Goal: Task Accomplishment & Management: Use online tool/utility

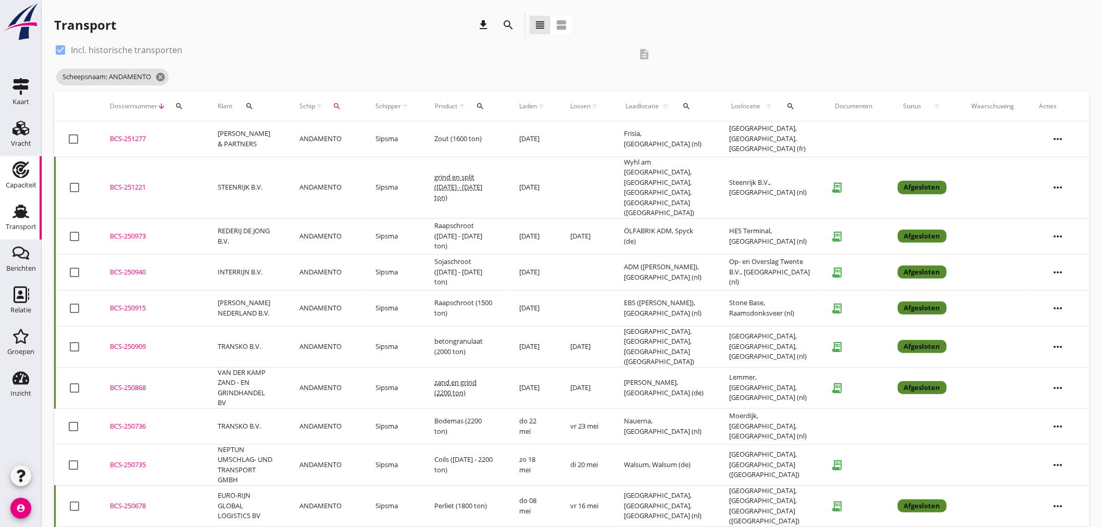
click at [23, 187] on div "Capaciteit" at bounding box center [21, 185] width 31 height 7
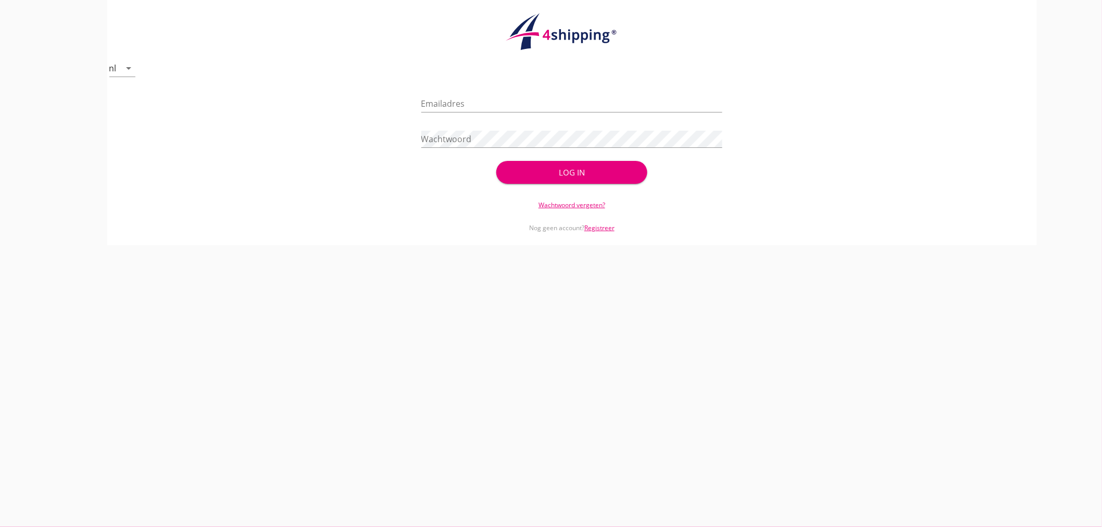
type input "[EMAIL_ADDRESS][DOMAIN_NAME]"
click at [558, 174] on div "Log in" at bounding box center [571, 173] width 117 height 12
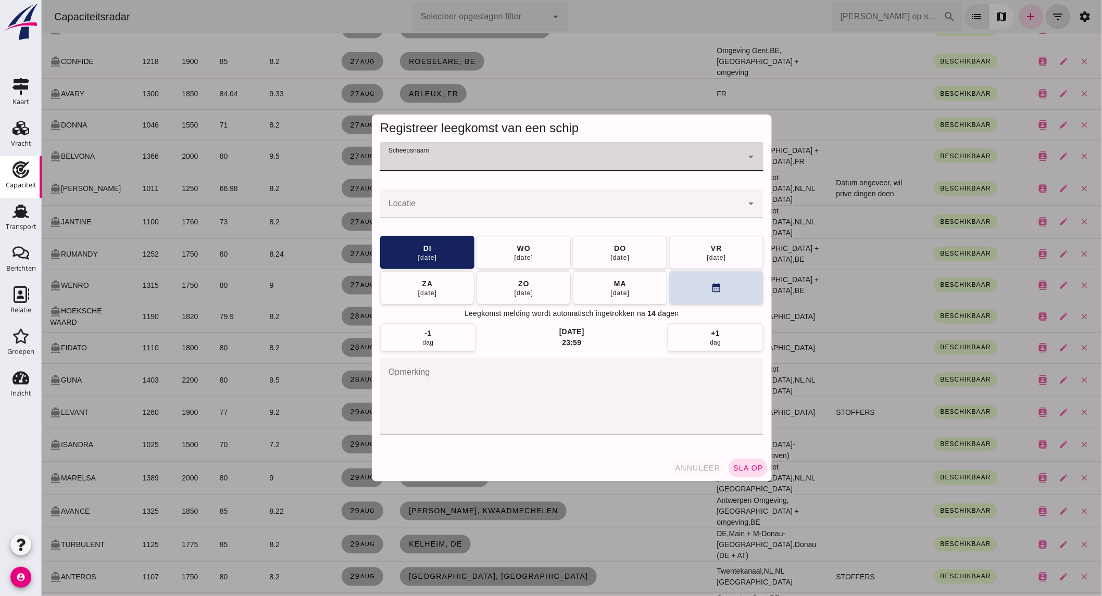
click at [694, 472] on span "annuleer" at bounding box center [697, 468] width 46 height 8
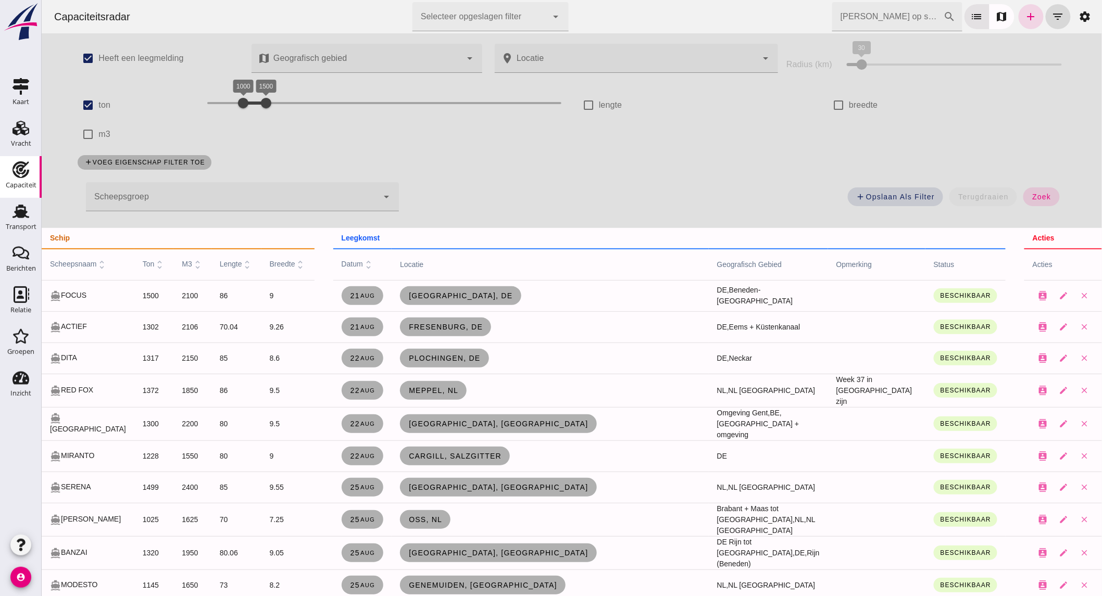
drag, startPoint x: 237, startPoint y: 96, endPoint x: 180, endPoint y: 96, distance: 56.7
click at [180, 96] on div "check_box ton 400 1500 1000 1500" at bounding box center [321, 105] width 500 height 29
drag, startPoint x: 246, startPoint y: 105, endPoint x: 222, endPoint y: 106, distance: 24.0
click at [223, 106] on div at bounding box center [233, 103] width 21 height 21
drag, startPoint x: 208, startPoint y: 106, endPoint x: 226, endPoint y: 103, distance: 19.0
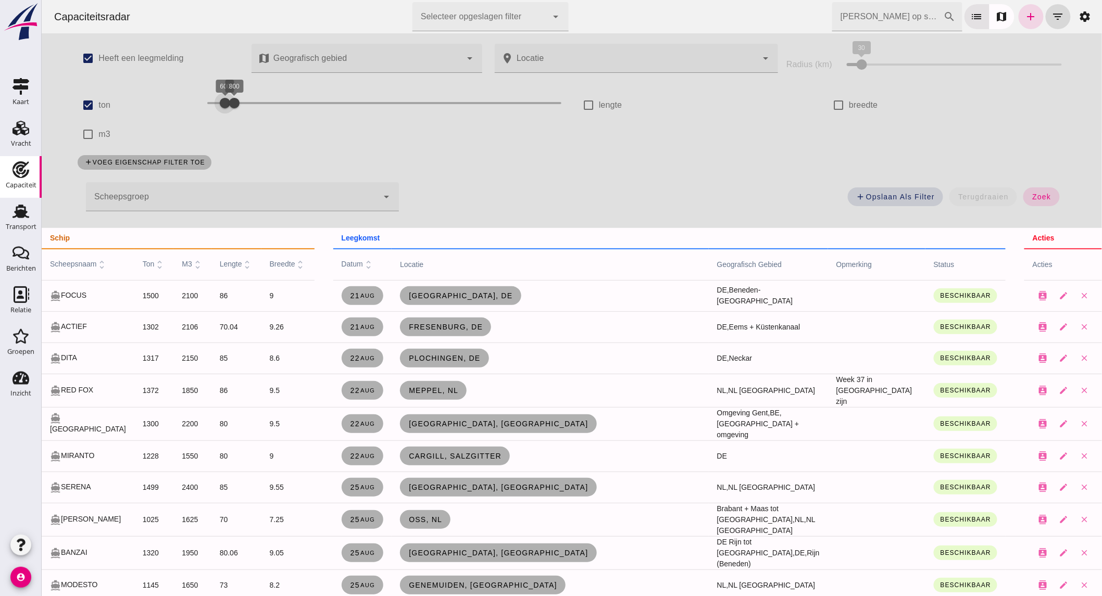
click at [226, 103] on div "600 800 600 800" at bounding box center [384, 103] width 354 height 17
drag, startPoint x: 235, startPoint y: 102, endPoint x: 243, endPoint y: 102, distance: 7.8
click at [243, 102] on div at bounding box center [242, 103] width 21 height 21
click at [1048, 200] on button "zoek" at bounding box center [1040, 196] width 36 height 19
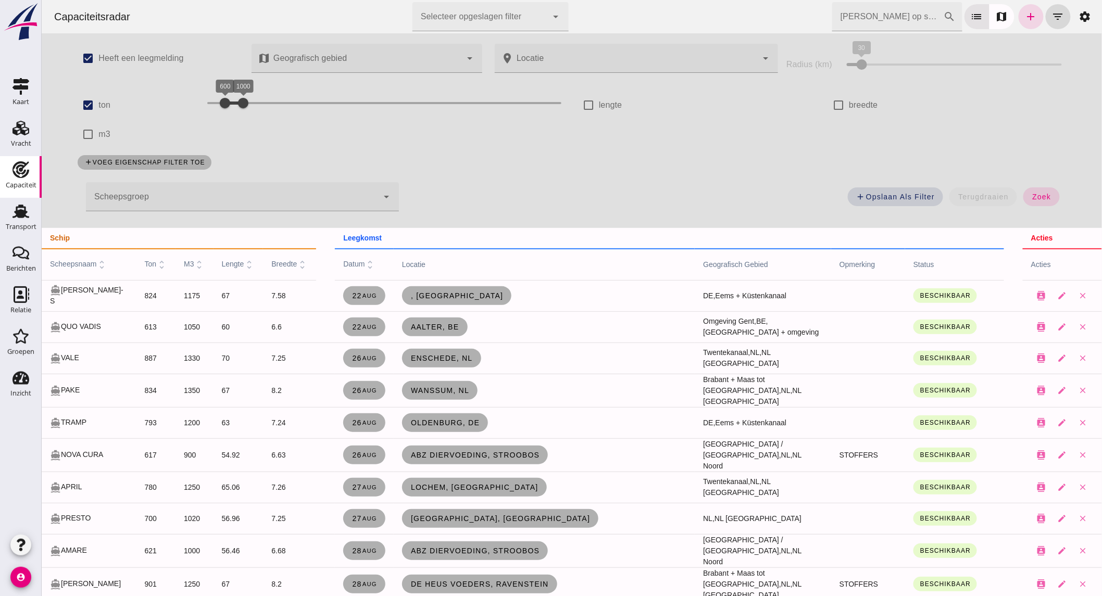
drag, startPoint x: 237, startPoint y: 105, endPoint x: 300, endPoint y: 102, distance: 63.6
click at [253, 103] on div at bounding box center [242, 103] width 21 height 21
drag, startPoint x: 230, startPoint y: 97, endPoint x: 249, endPoint y: 100, distance: 20.0
click at [248, 100] on div "1000" at bounding box center [242, 103] width 10 height 10
click at [1025, 196] on button "zoek" at bounding box center [1040, 196] width 36 height 19
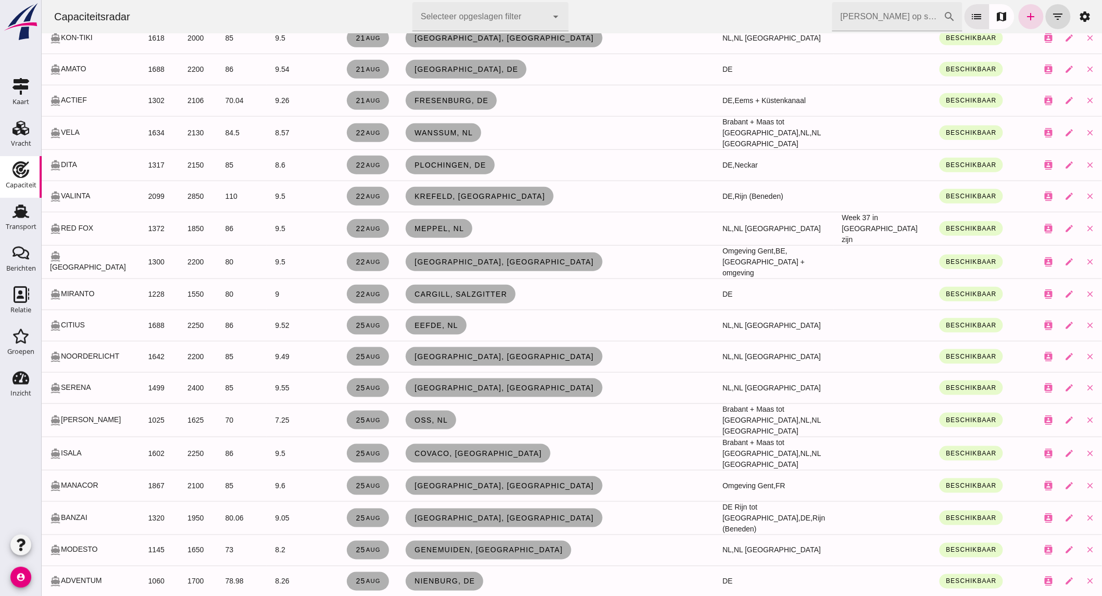
scroll to position [1215, 0]
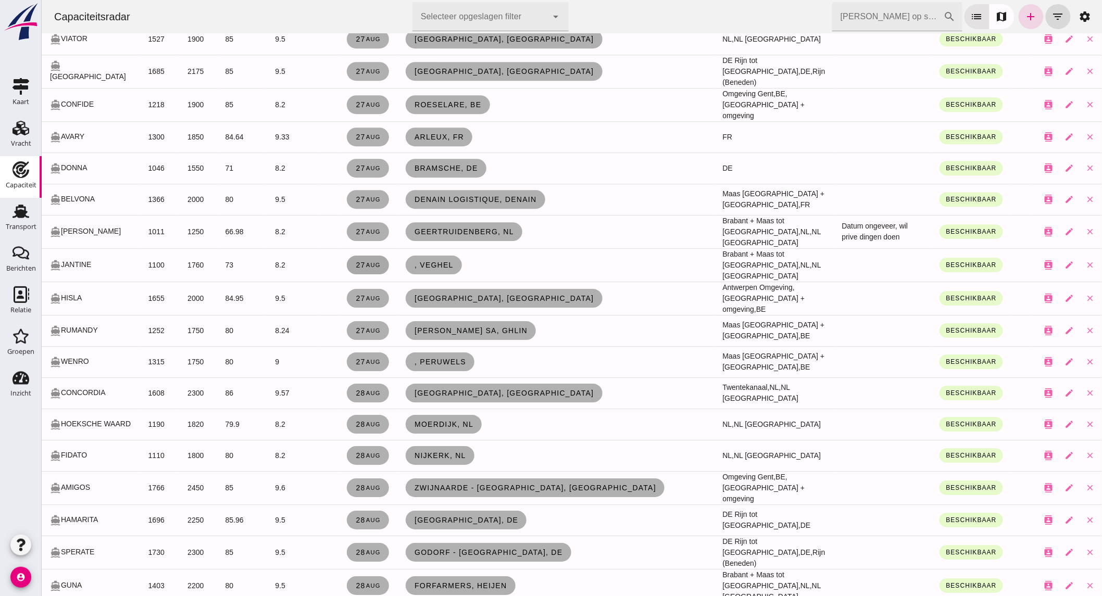
click at [365, 262] on small "aug" at bounding box center [372, 265] width 15 height 6
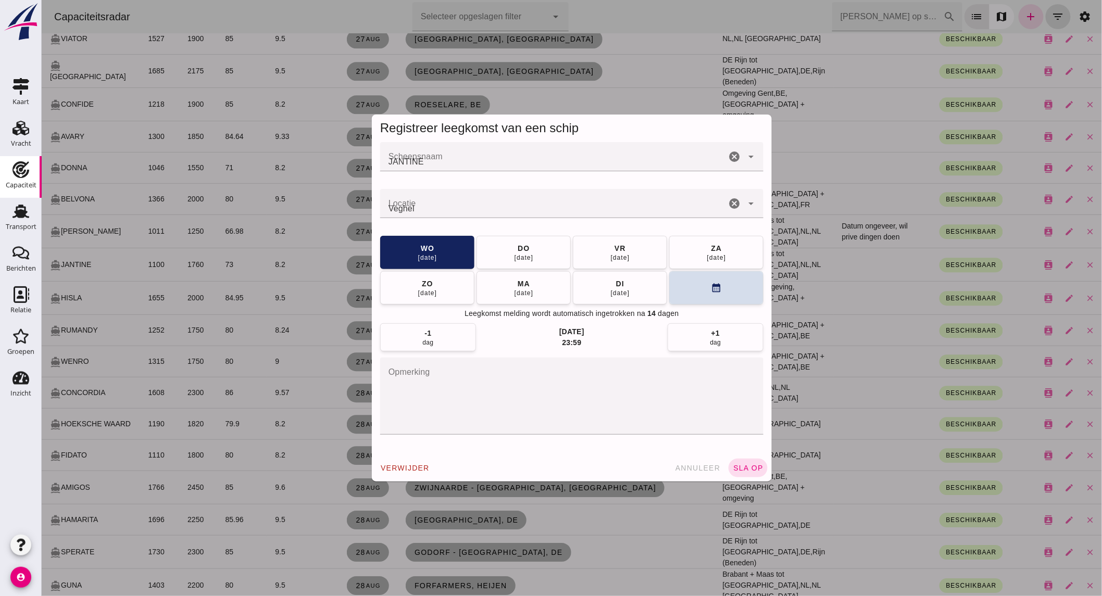
scroll to position [0, 0]
click at [728, 198] on icon "cancel" at bounding box center [733, 203] width 12 height 12
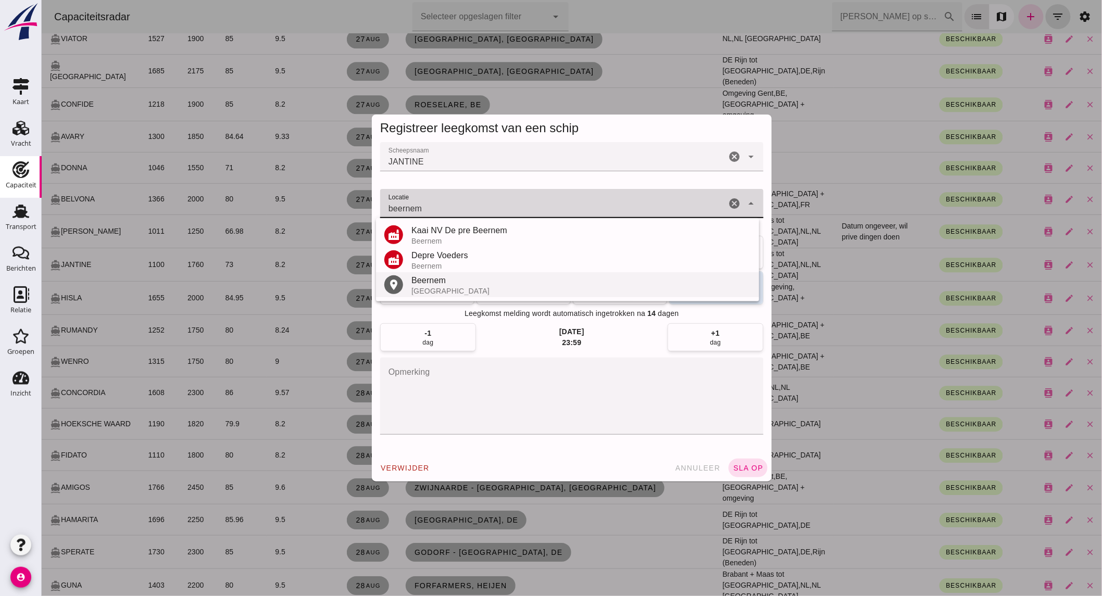
click at [445, 282] on div "Beernem" at bounding box center [580, 280] width 339 height 12
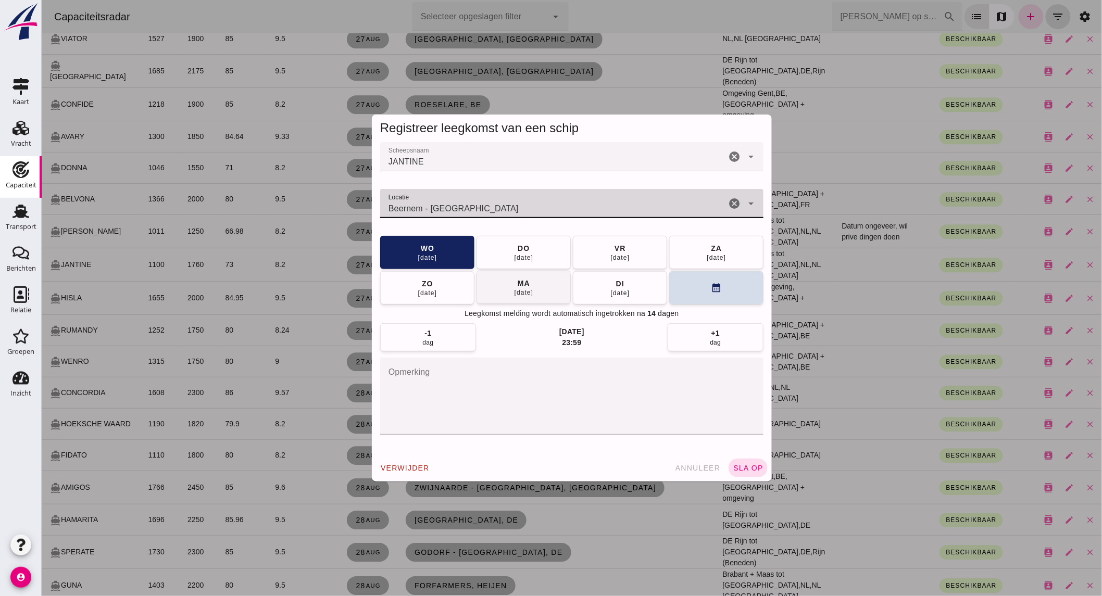
type input "Beernem - [GEOGRAPHIC_DATA]"
click at [542, 285] on button "[DATE]" at bounding box center [523, 287] width 94 height 33
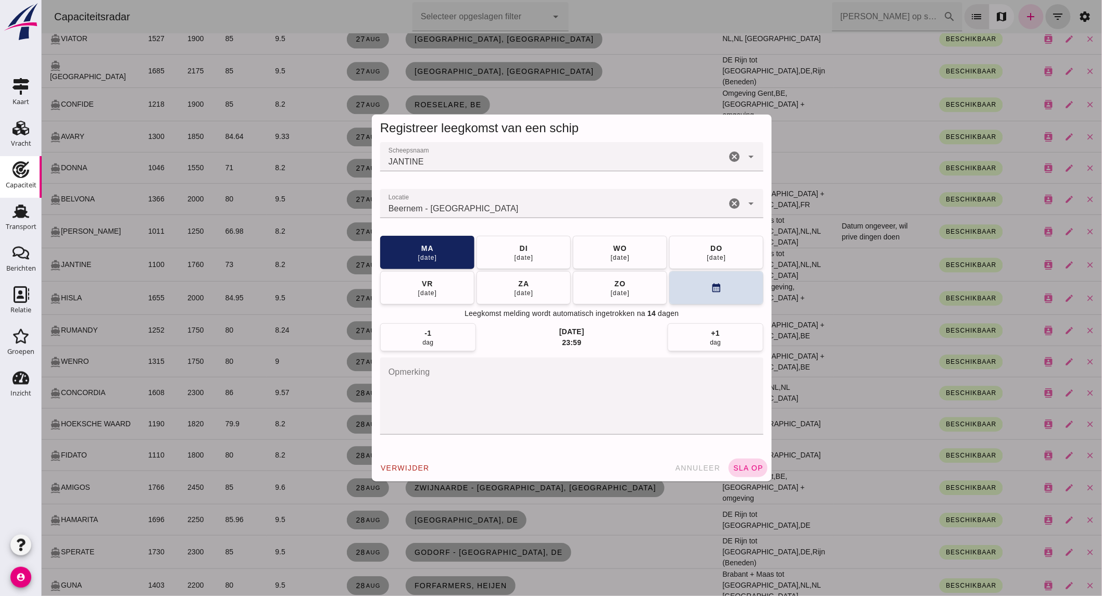
click at [736, 469] on span "sla op" at bounding box center [747, 468] width 31 height 8
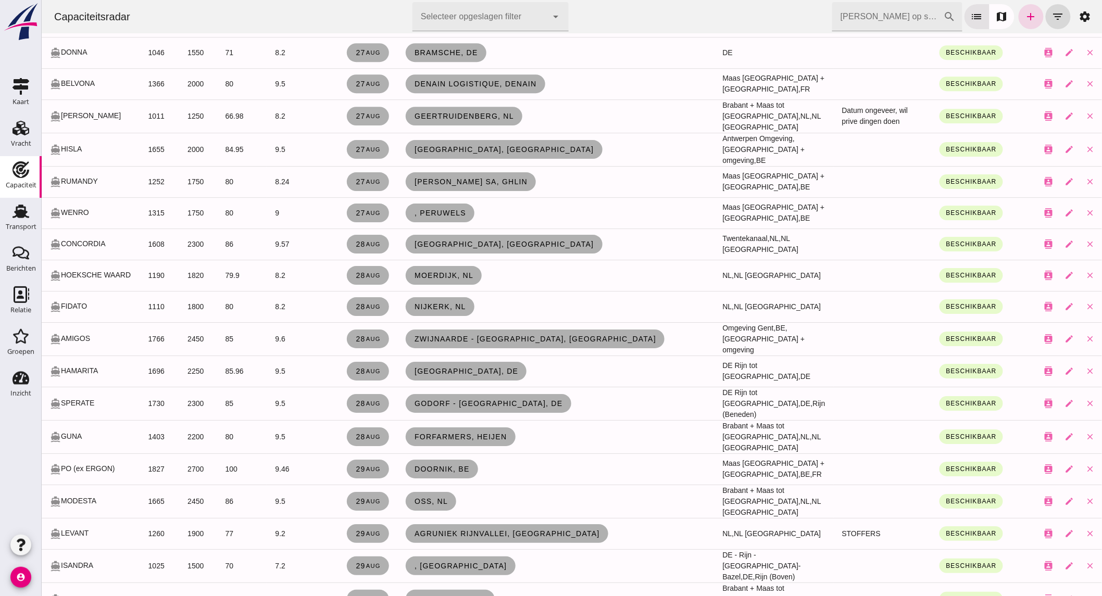
scroll to position [1388, 0]
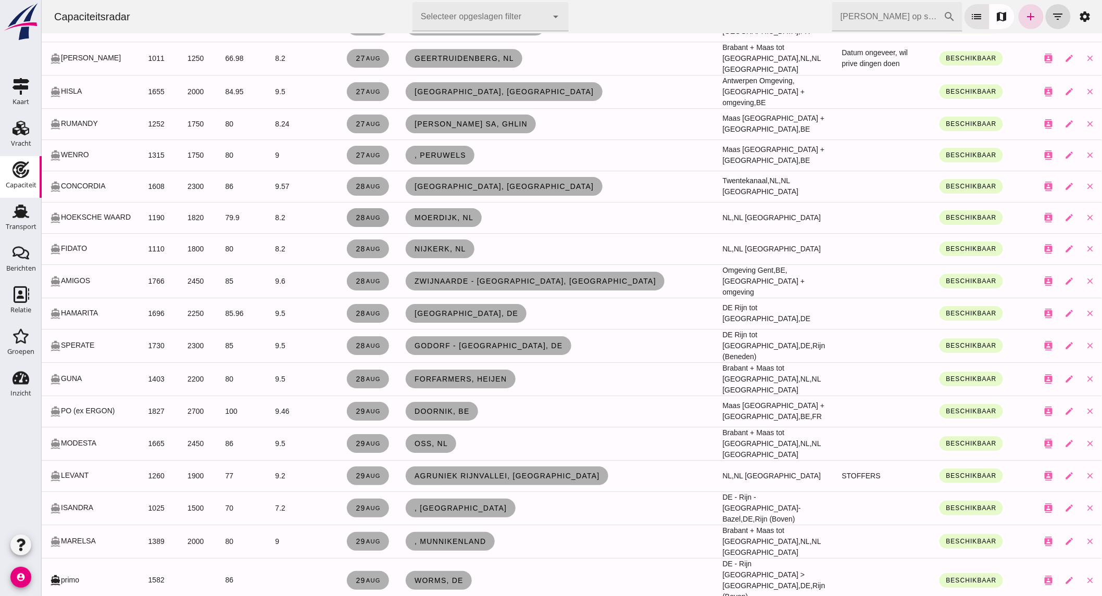
click at [355, 213] on span "[DATE]" at bounding box center [368, 217] width 26 height 8
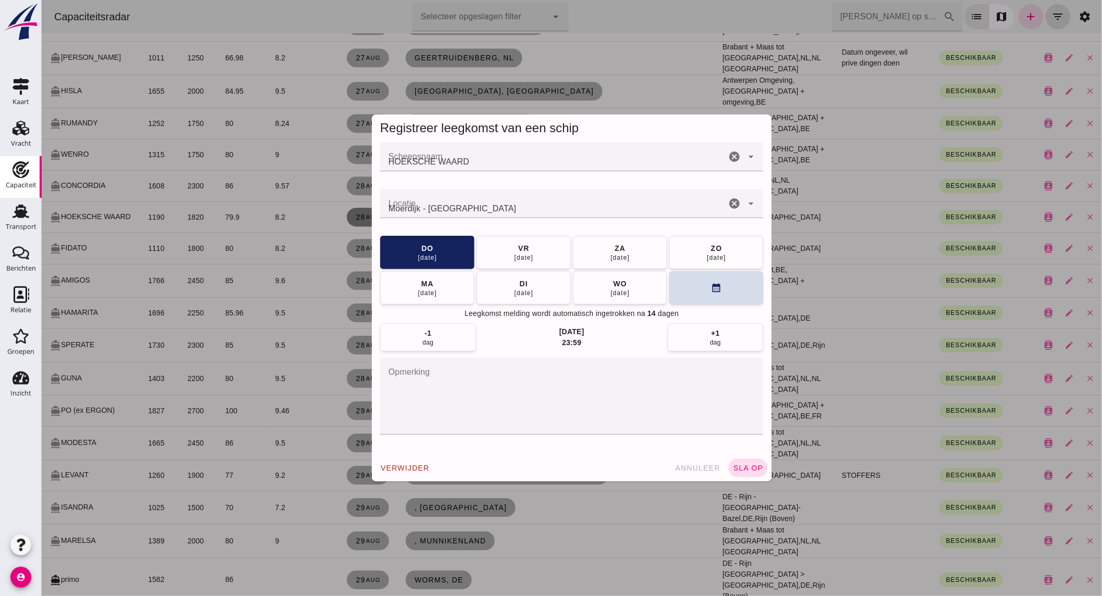
scroll to position [0, 0]
click at [728, 206] on icon "cancel" at bounding box center [733, 203] width 12 height 12
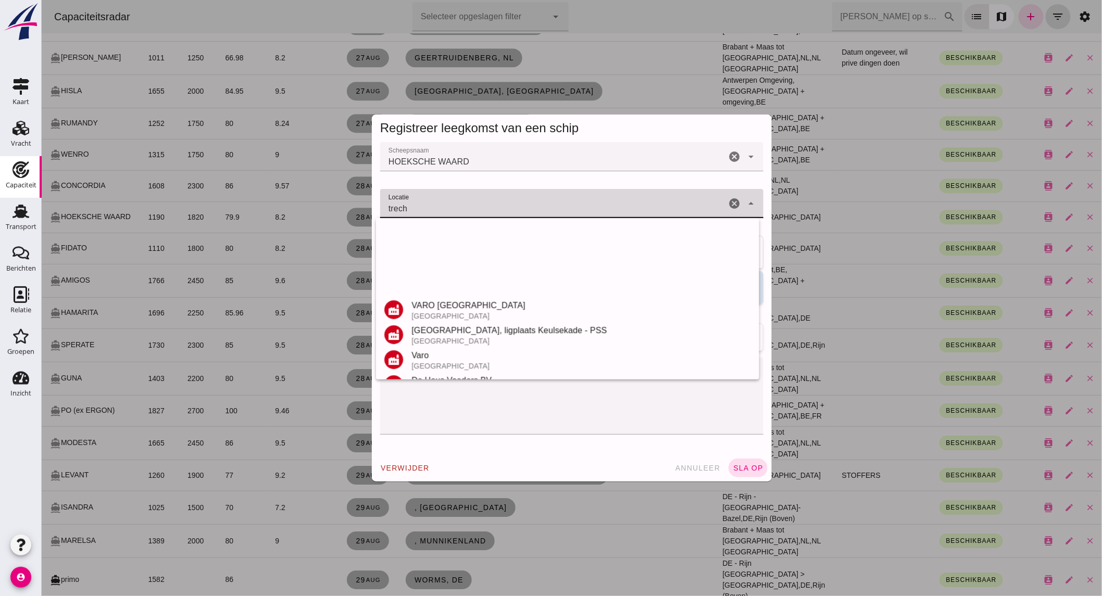
scroll to position [172, 0]
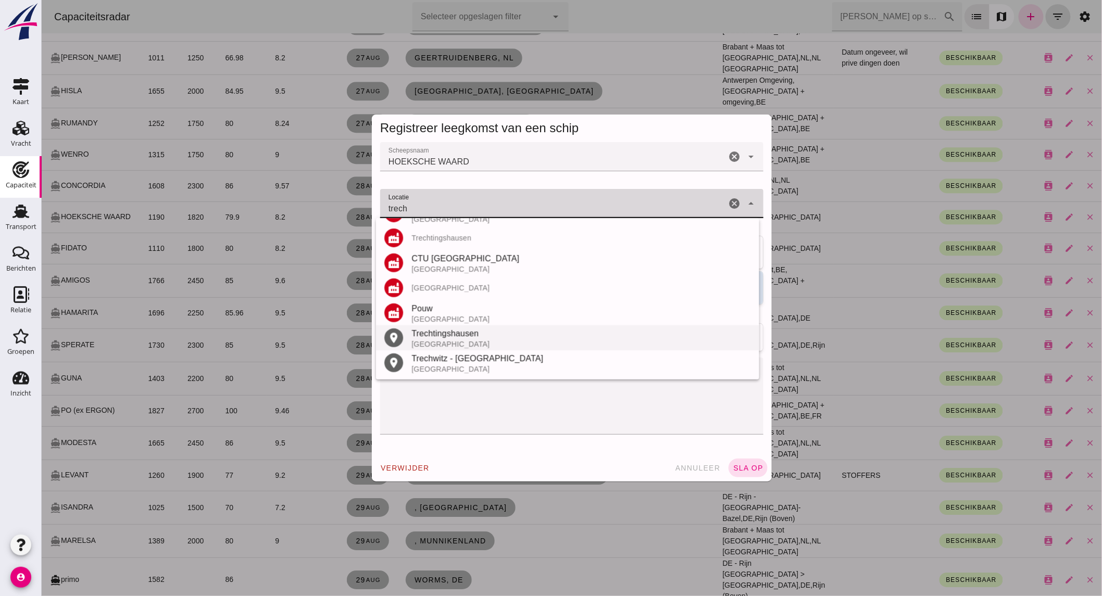
click at [451, 341] on div "[GEOGRAPHIC_DATA]" at bounding box center [580, 344] width 339 height 8
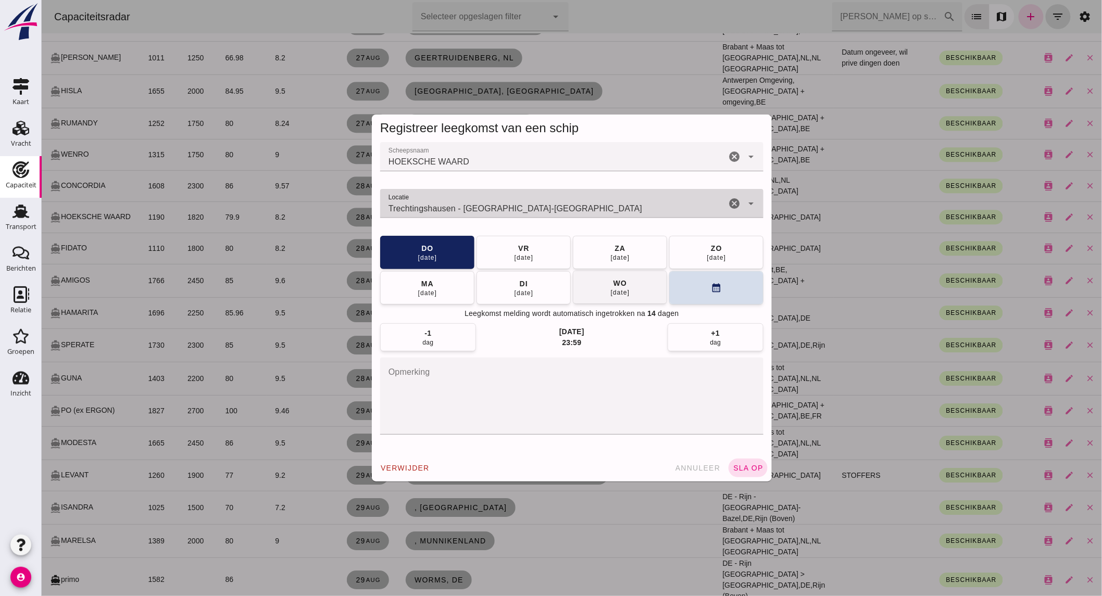
type input "Trechtingshausen - [GEOGRAPHIC_DATA]-[GEOGRAPHIC_DATA]"
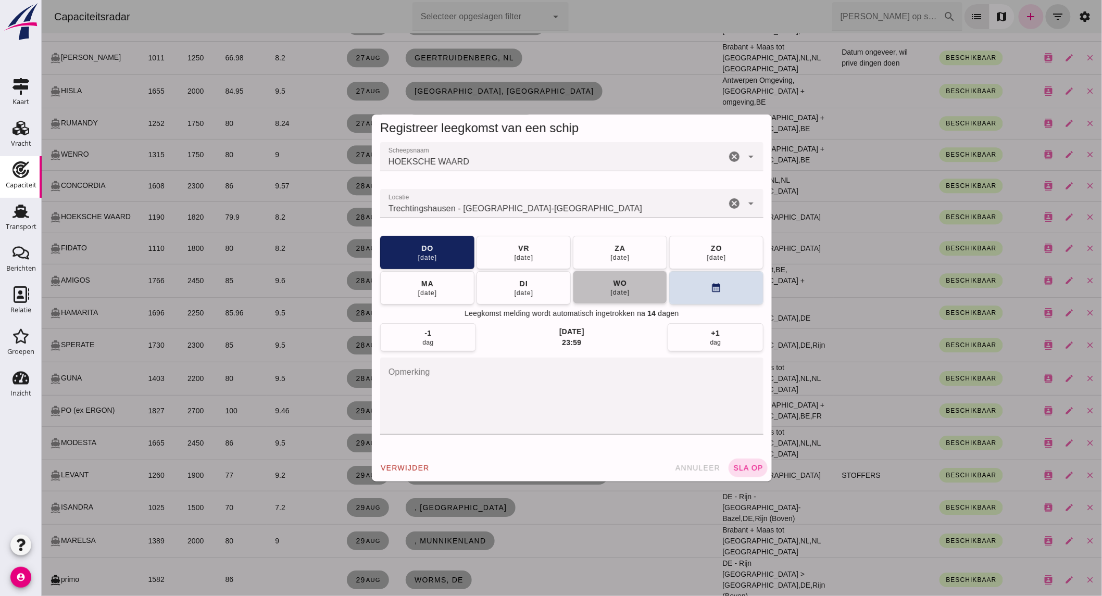
click at [629, 287] on button "[DATE]" at bounding box center [619, 287] width 94 height 33
click at [744, 469] on span "sla op" at bounding box center [747, 468] width 31 height 8
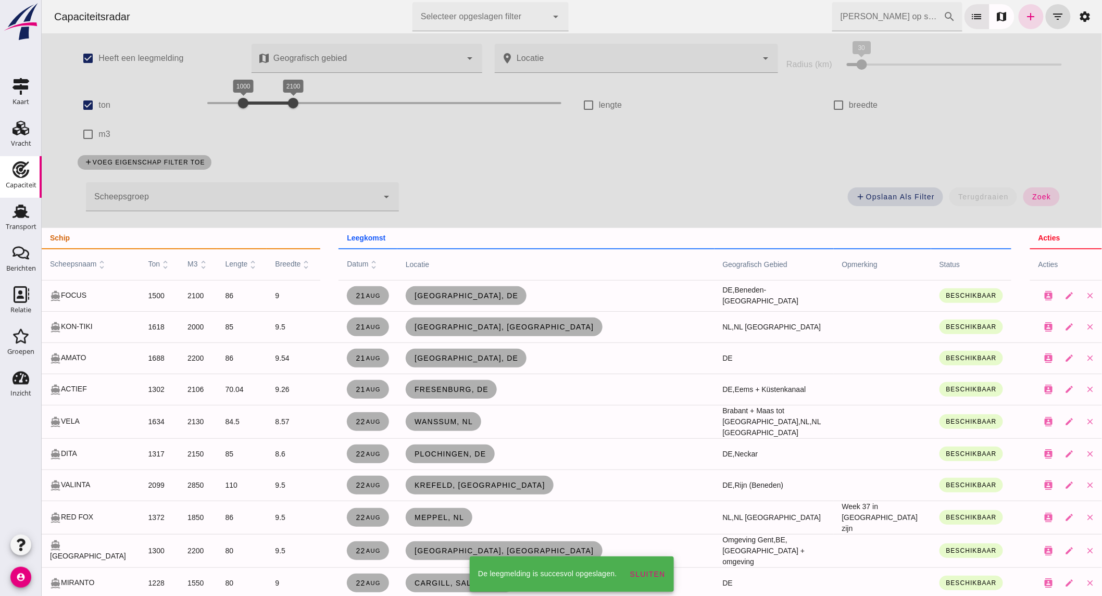
scroll to position [1388, 0]
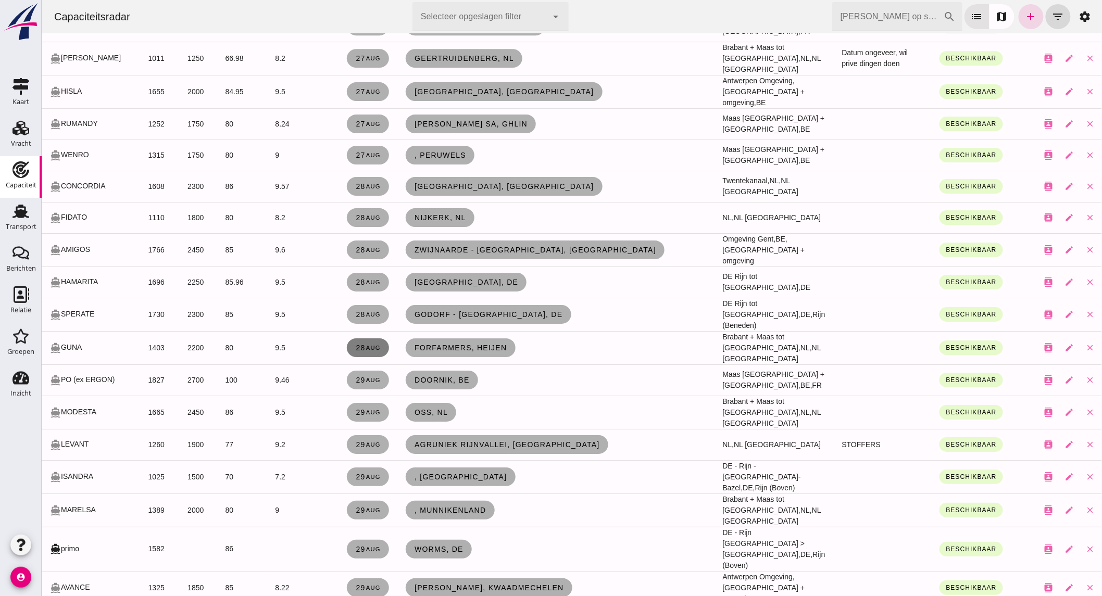
click at [355, 344] on span "[DATE]" at bounding box center [368, 348] width 26 height 8
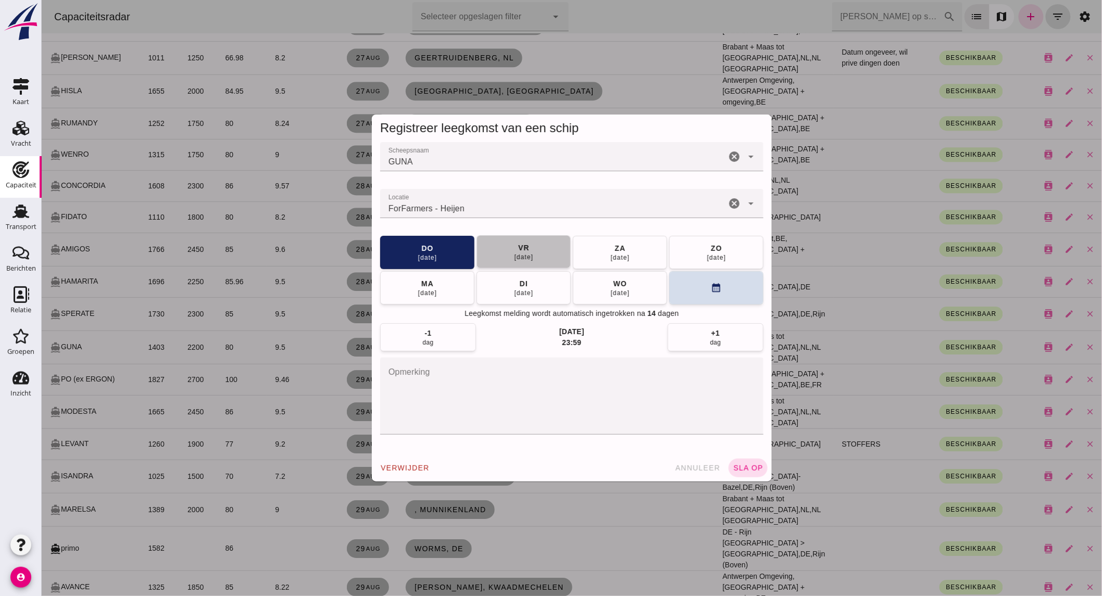
click at [526, 256] on div "[DATE]" at bounding box center [523, 257] width 20 height 8
click at [748, 469] on span "sla op" at bounding box center [747, 468] width 31 height 8
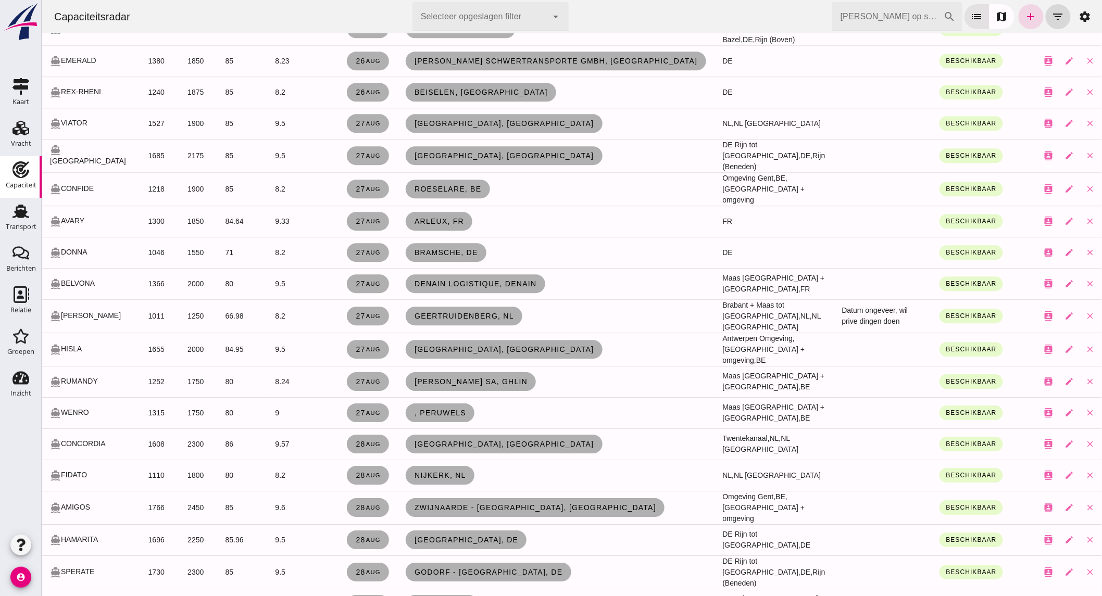
scroll to position [1068, 0]
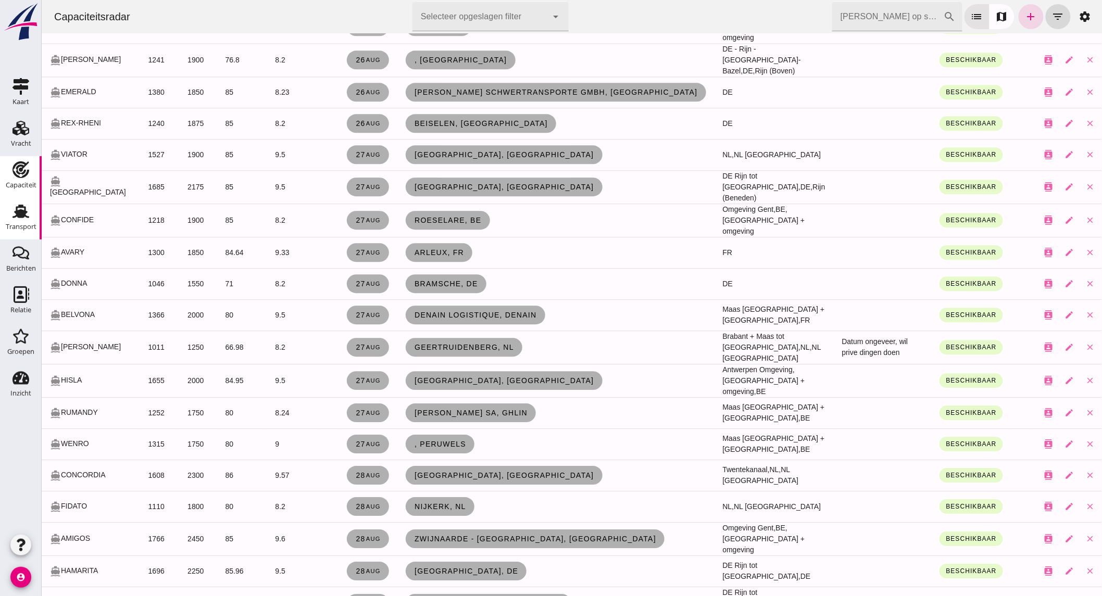
click at [24, 214] on use at bounding box center [20, 212] width 17 height 14
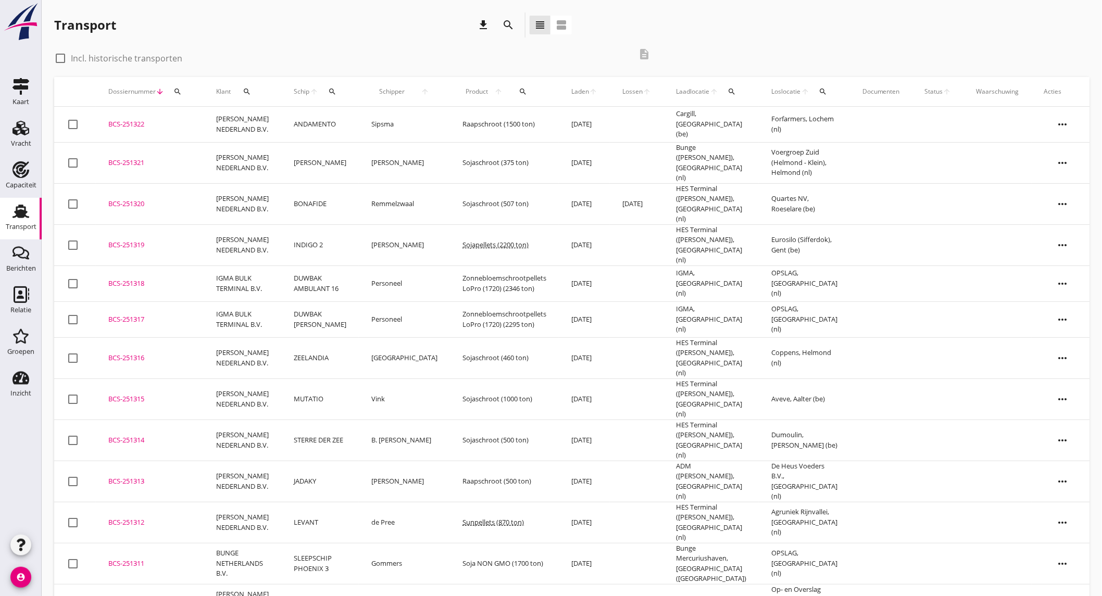
click at [511, 24] on icon "search" at bounding box center [508, 25] width 12 height 12
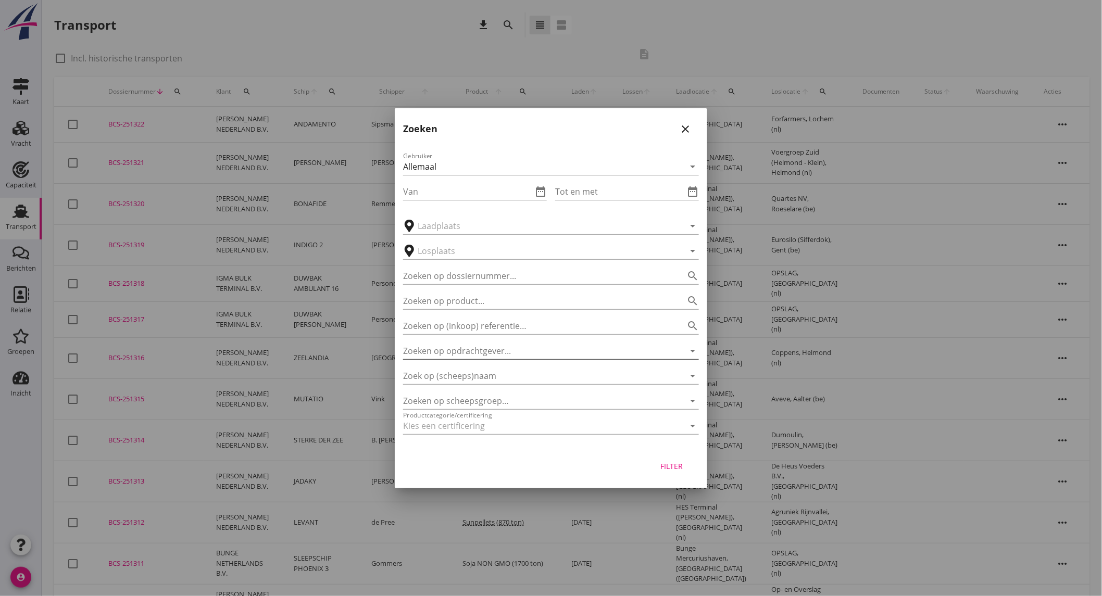
click at [507, 356] on input "Zoeken op opdrachtgever..." at bounding box center [536, 351] width 267 height 17
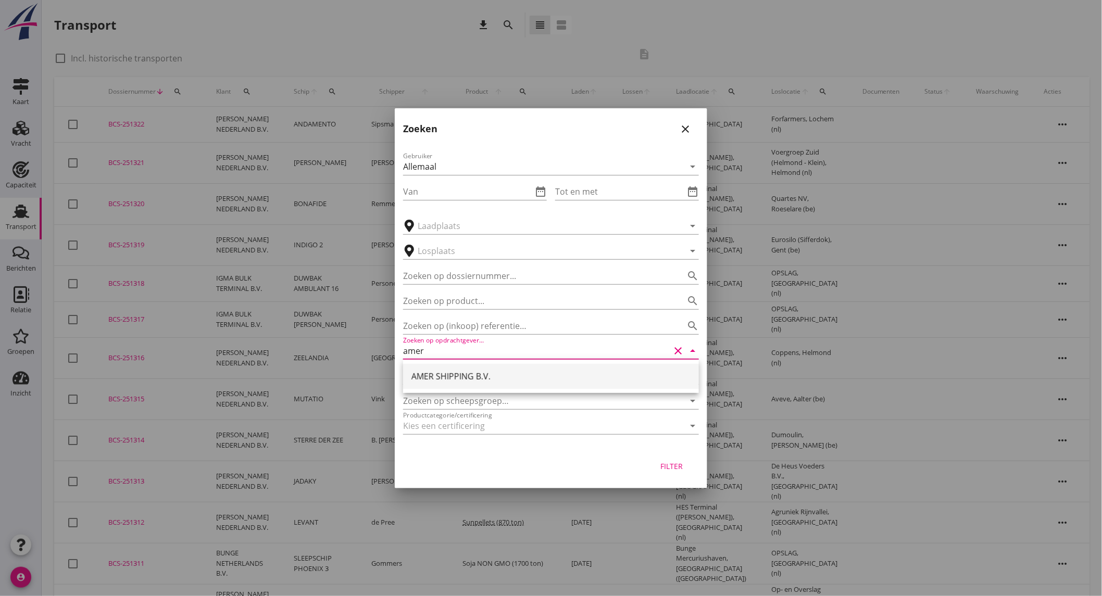
click at [505, 370] on div "AMER SHIPPING B.V." at bounding box center [550, 376] width 279 height 12
type input "AMER SHIPPING B.V."
click at [484, 372] on input "Zoek op (scheeps)naam" at bounding box center [536, 376] width 267 height 17
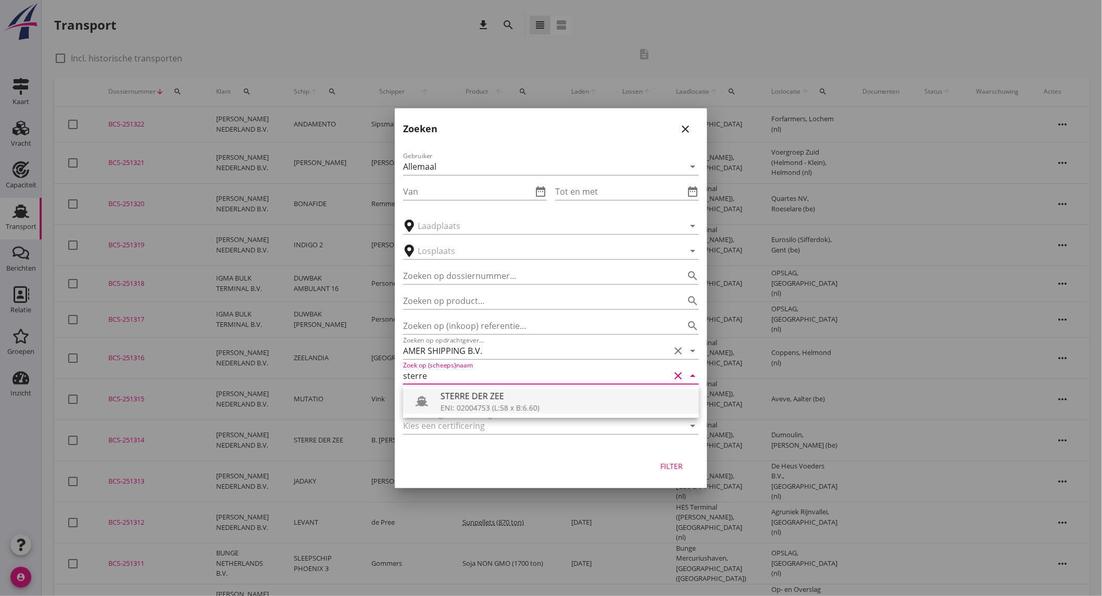
click at [481, 393] on div "STERRE DER ZEE" at bounding box center [565, 396] width 250 height 12
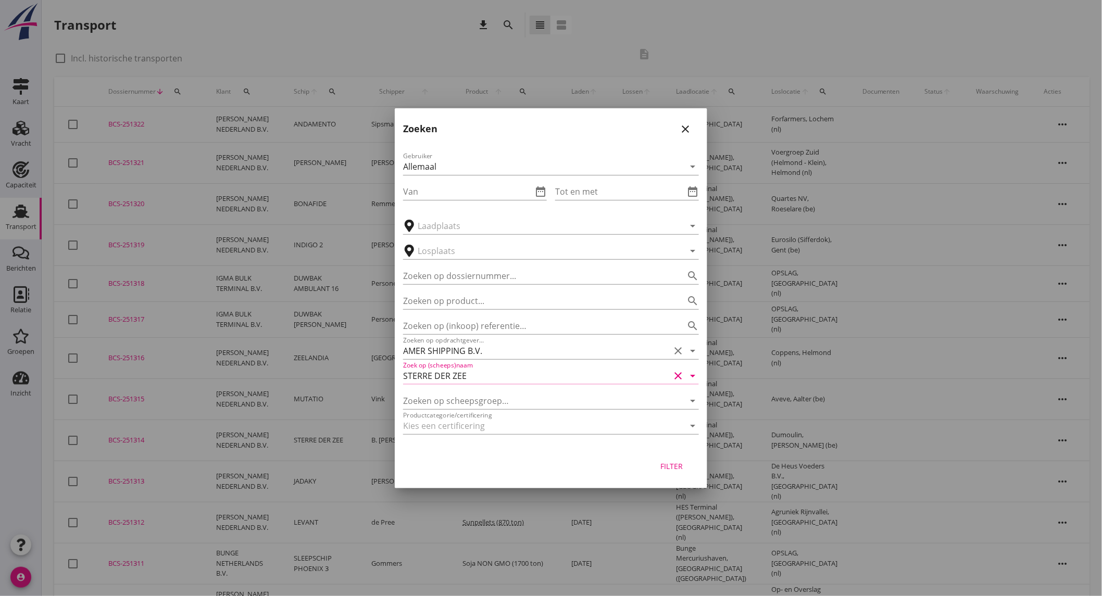
click at [670, 469] on div "Filter" at bounding box center [671, 466] width 29 height 11
type input "STERRE DER ZEE"
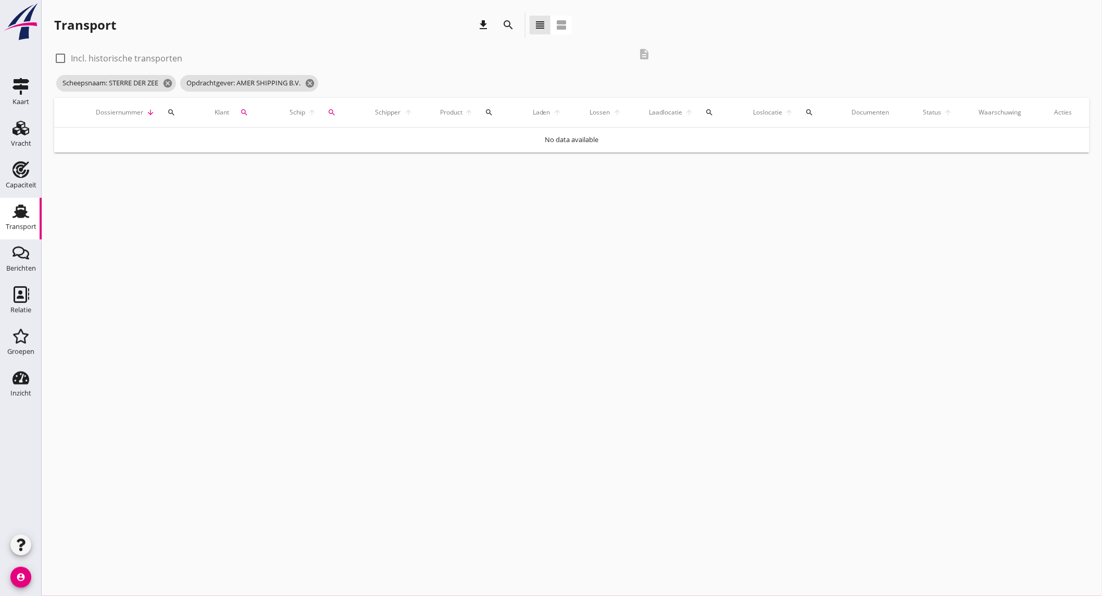
click at [165, 57] on label "Incl. historische transporten" at bounding box center [126, 58] width 111 height 10
checkbox input "true"
click at [263, 149] on td "AMER SHIPPING B.V." at bounding box center [242, 145] width 74 height 35
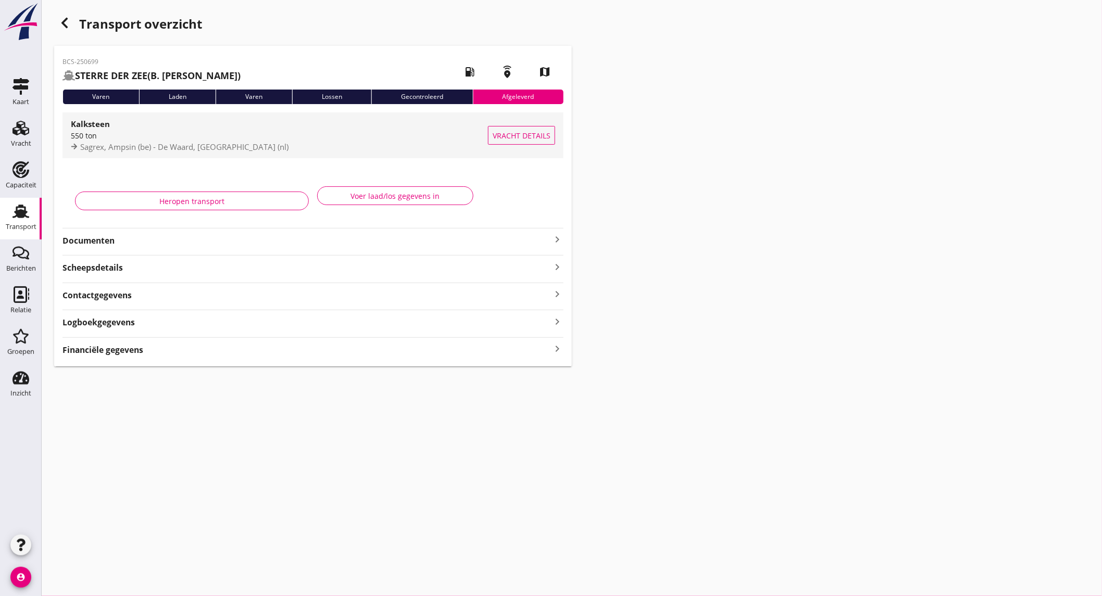
click at [267, 145] on div "Sagrex, Ampsin (be) - De Waard, [GEOGRAPHIC_DATA] (nl)" at bounding box center [279, 147] width 417 height 12
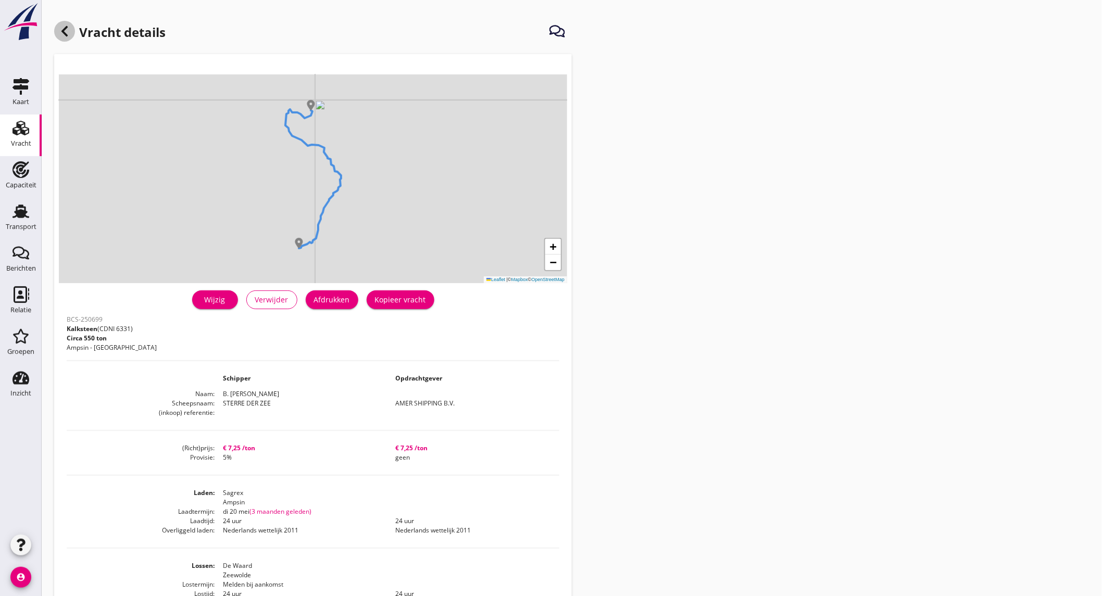
click at [71, 23] on div at bounding box center [64, 31] width 21 height 21
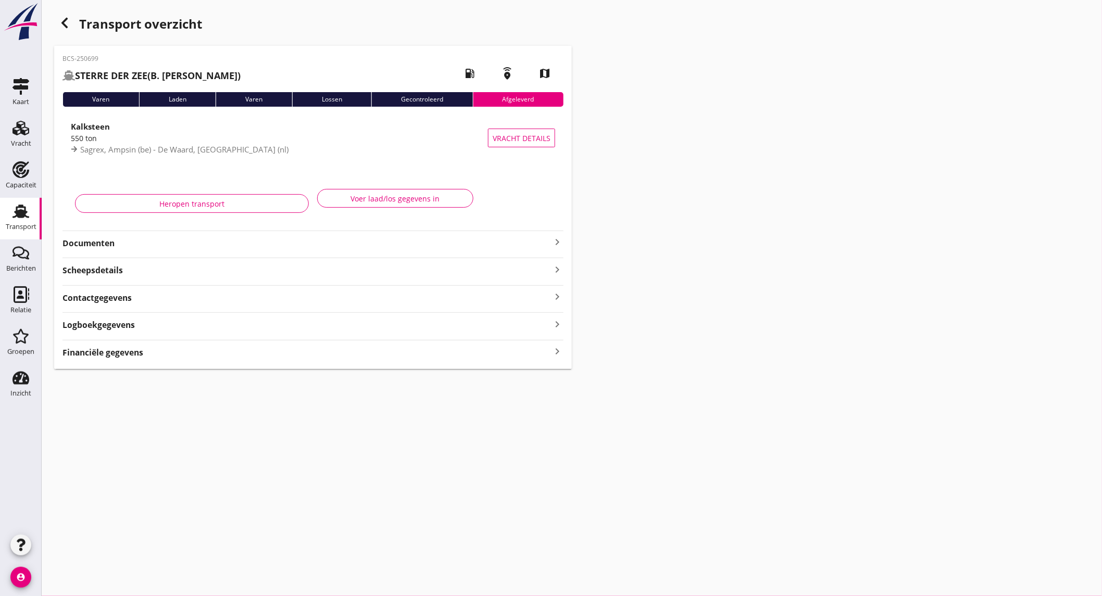
click at [179, 247] on strong "Documenten" at bounding box center [306, 243] width 488 height 12
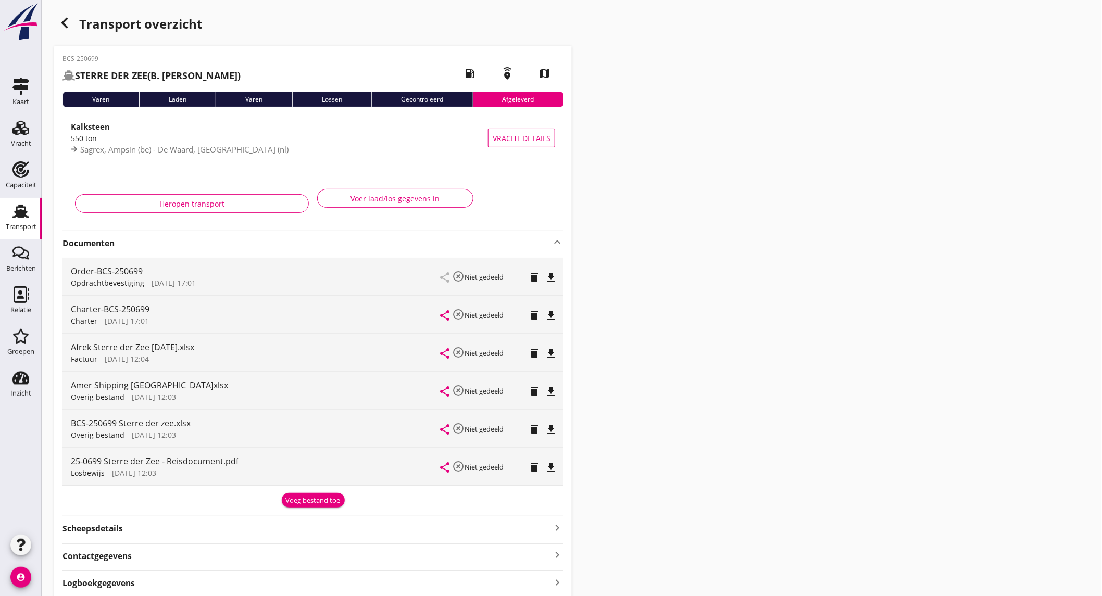
click at [553, 348] on icon "file_download" at bounding box center [551, 353] width 12 height 12
click at [20, 230] on div "Transport" at bounding box center [21, 226] width 31 height 7
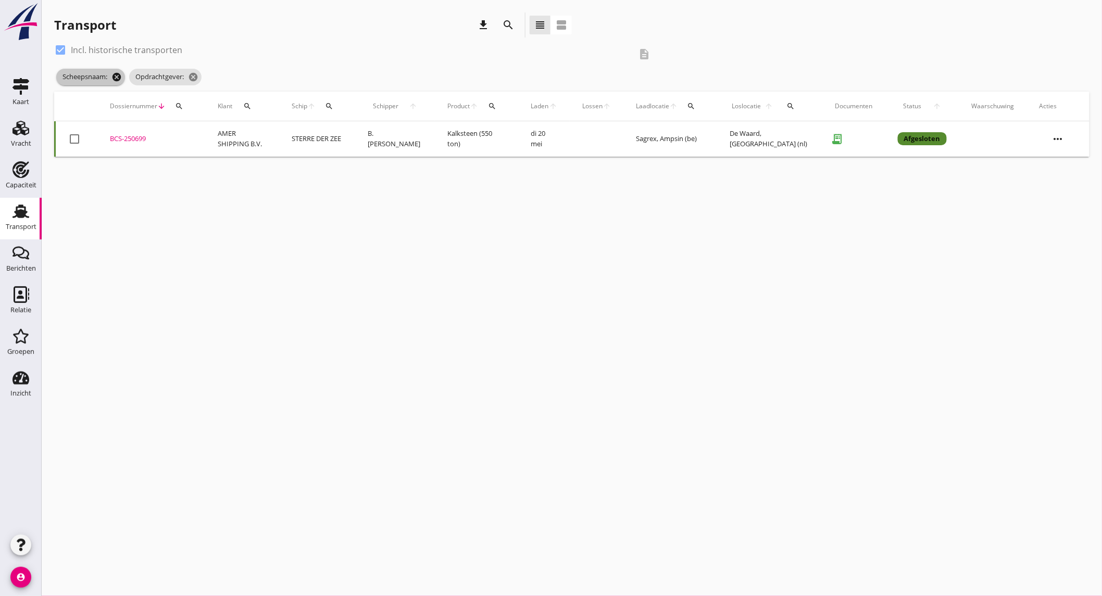
click at [118, 75] on icon "cancel" at bounding box center [116, 77] width 10 height 10
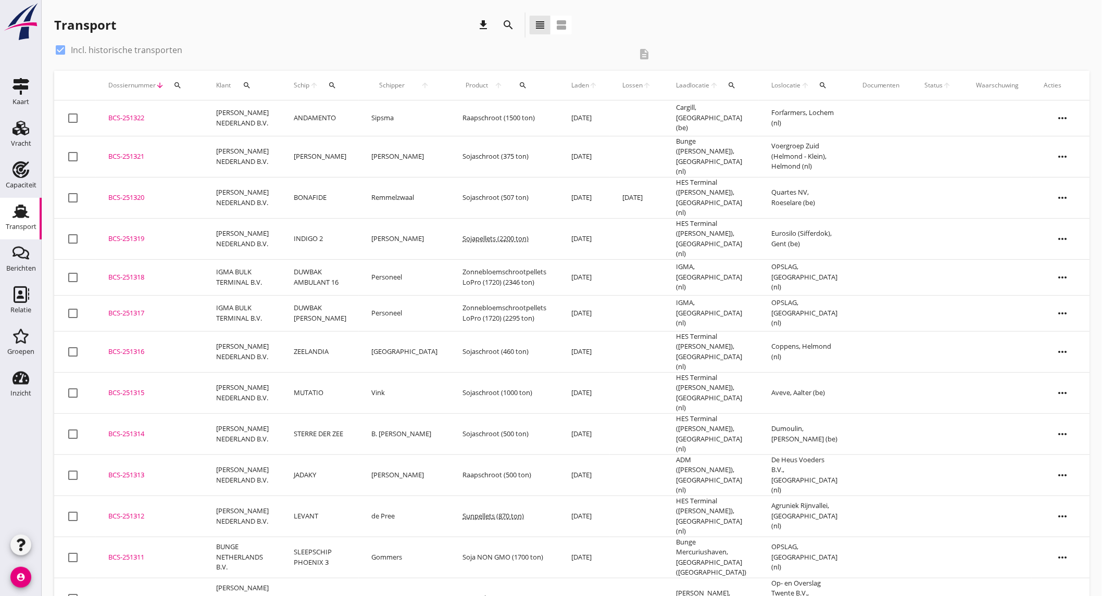
click at [509, 24] on icon "search" at bounding box center [508, 25] width 12 height 12
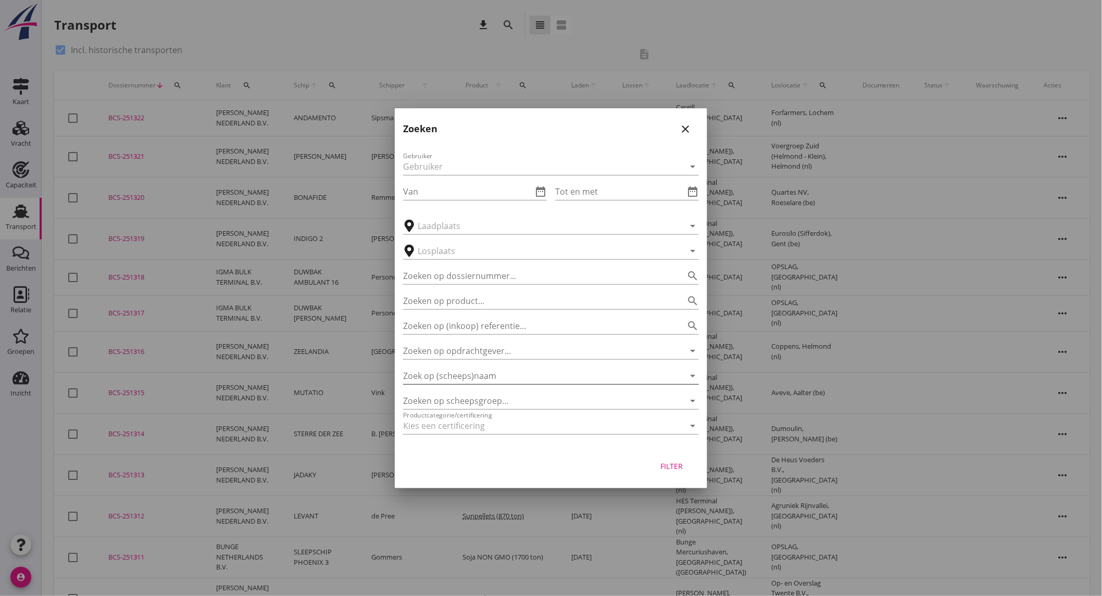
click at [495, 372] on input "Zoek op (scheeps)naam" at bounding box center [536, 376] width 267 height 17
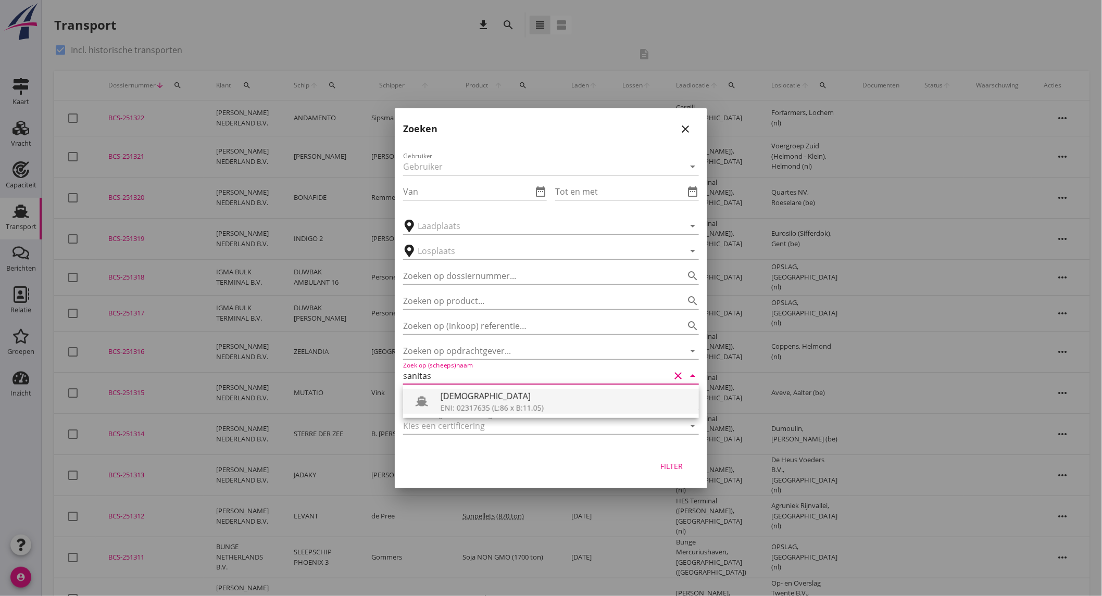
click at [490, 401] on div "[DEMOGRAPHIC_DATA]" at bounding box center [565, 396] width 250 height 12
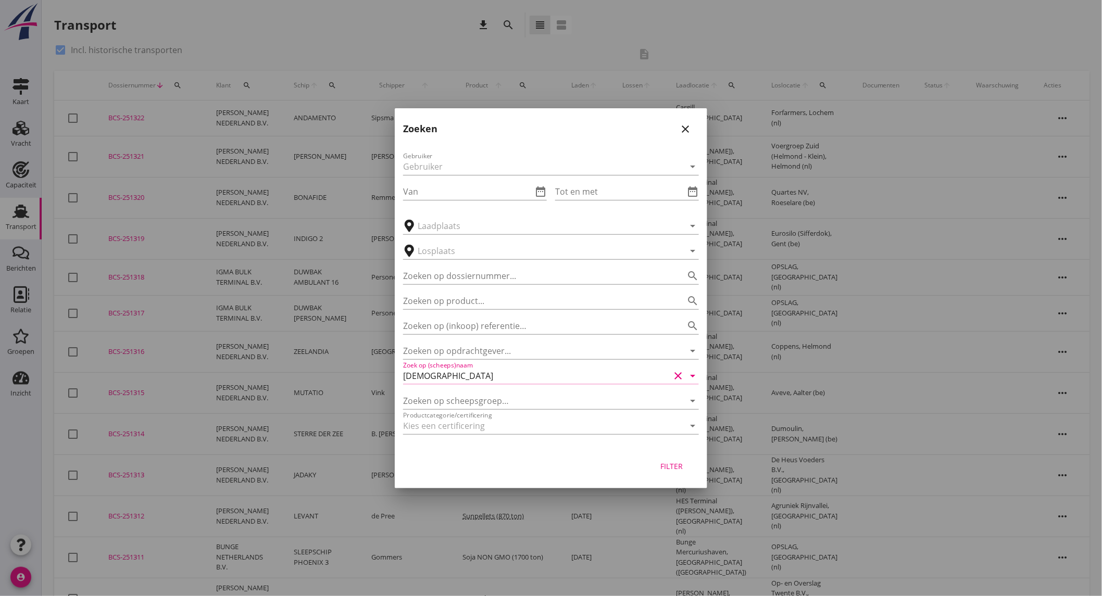
click at [667, 469] on div "Filter" at bounding box center [671, 466] width 29 height 11
type input "[DEMOGRAPHIC_DATA]"
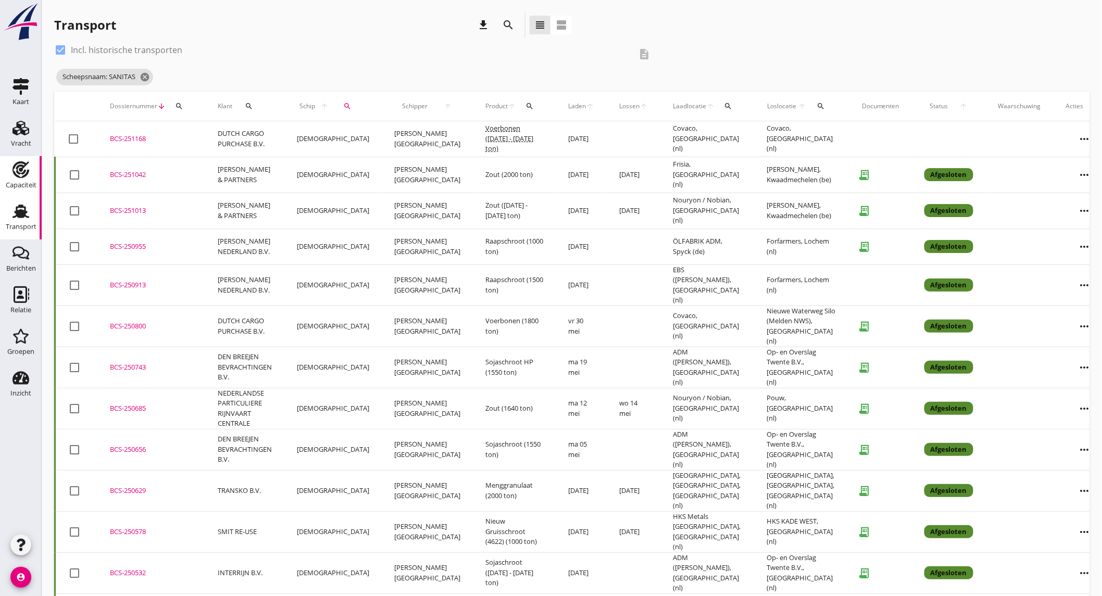
drag, startPoint x: 12, startPoint y: 174, endPoint x: 22, endPoint y: 172, distance: 10.2
click at [12, 174] on icon "Capaciteit" at bounding box center [20, 169] width 17 height 17
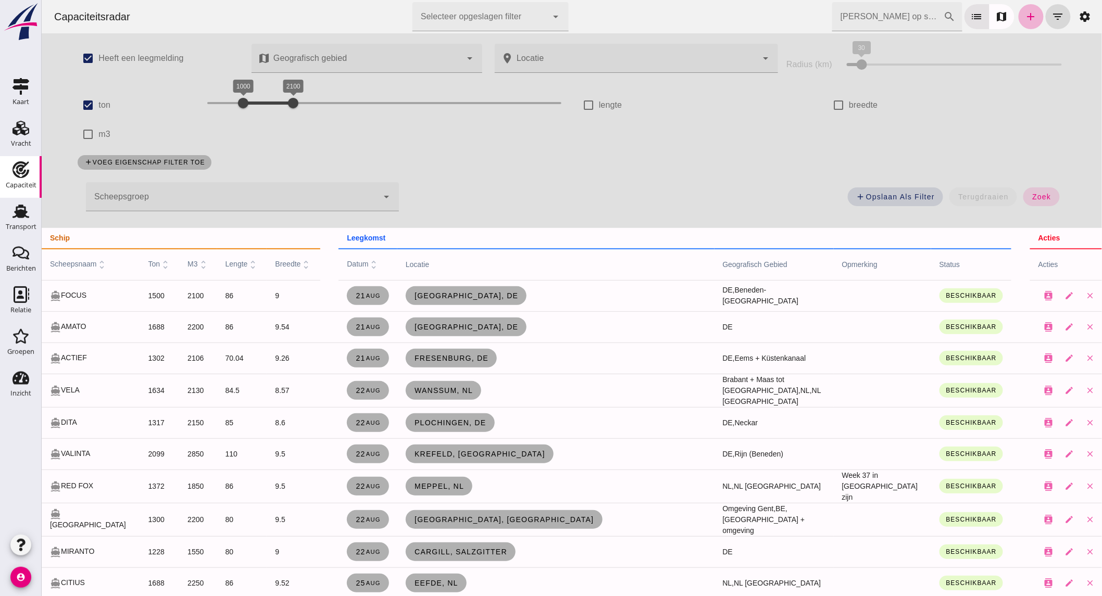
click at [1022, 9] on link "add" at bounding box center [1030, 16] width 25 height 25
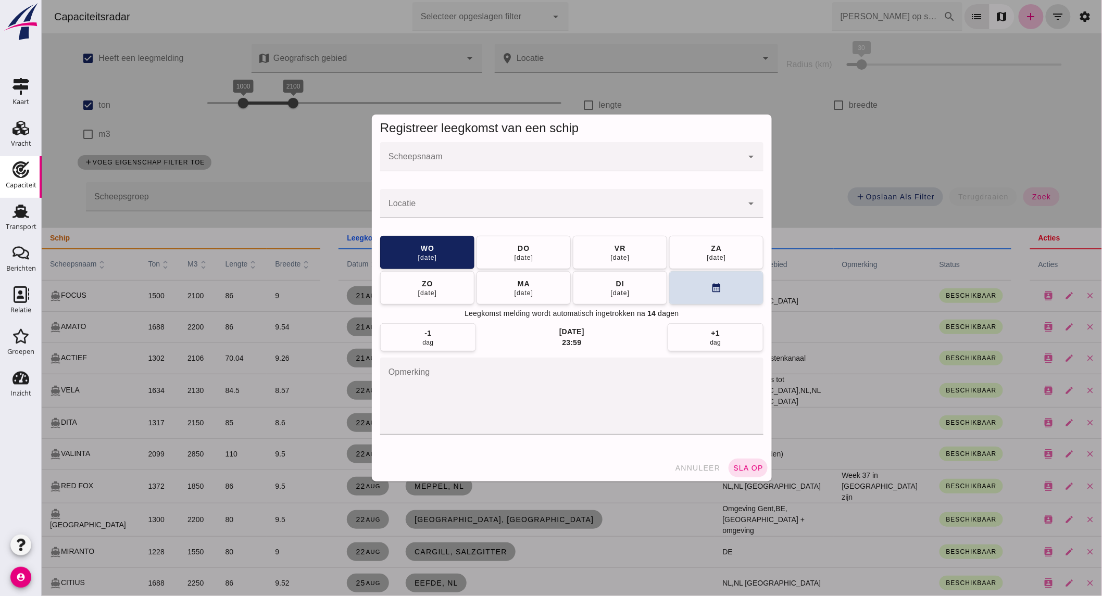
click at [485, 163] on input "Scheepsnaam" at bounding box center [561, 162] width 362 height 12
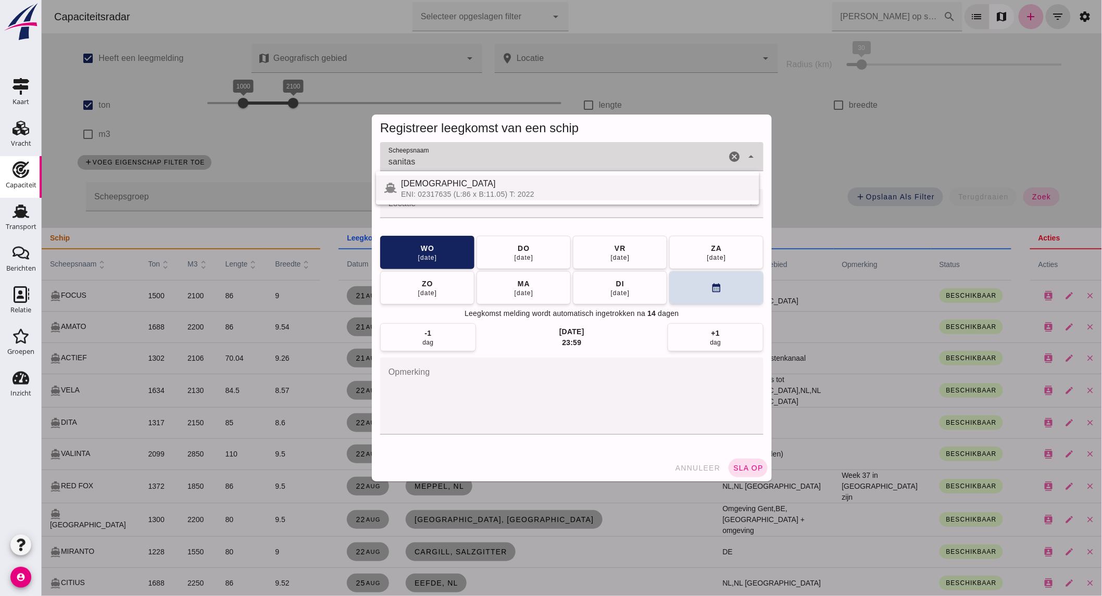
click at [490, 184] on div "[DEMOGRAPHIC_DATA]" at bounding box center [575, 184] width 350 height 12
type input "[DEMOGRAPHIC_DATA]"
click at [487, 205] on input "Locatie" at bounding box center [561, 209] width 362 height 12
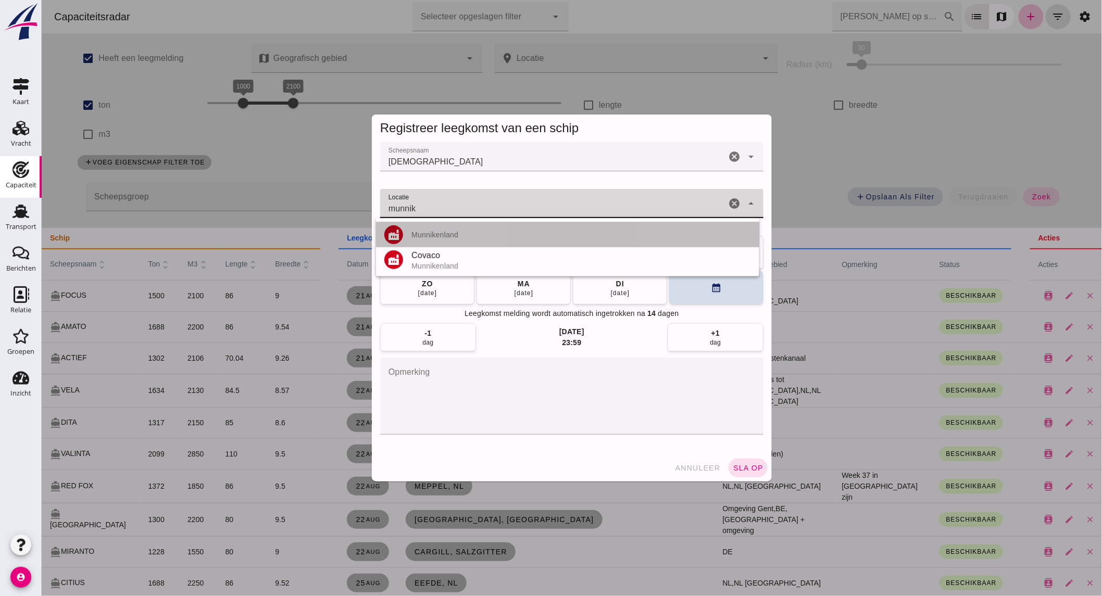
click at [434, 231] on div "Munnikenland" at bounding box center [580, 235] width 339 height 8
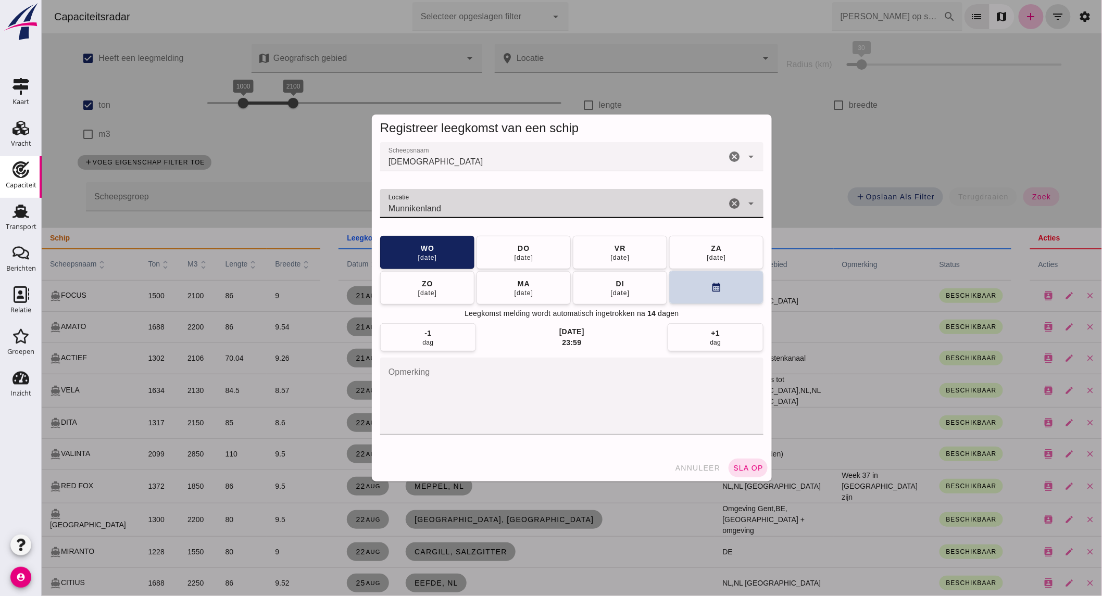
type input "Munnikenland"
click at [689, 290] on button "calendar_month" at bounding box center [715, 287] width 94 height 33
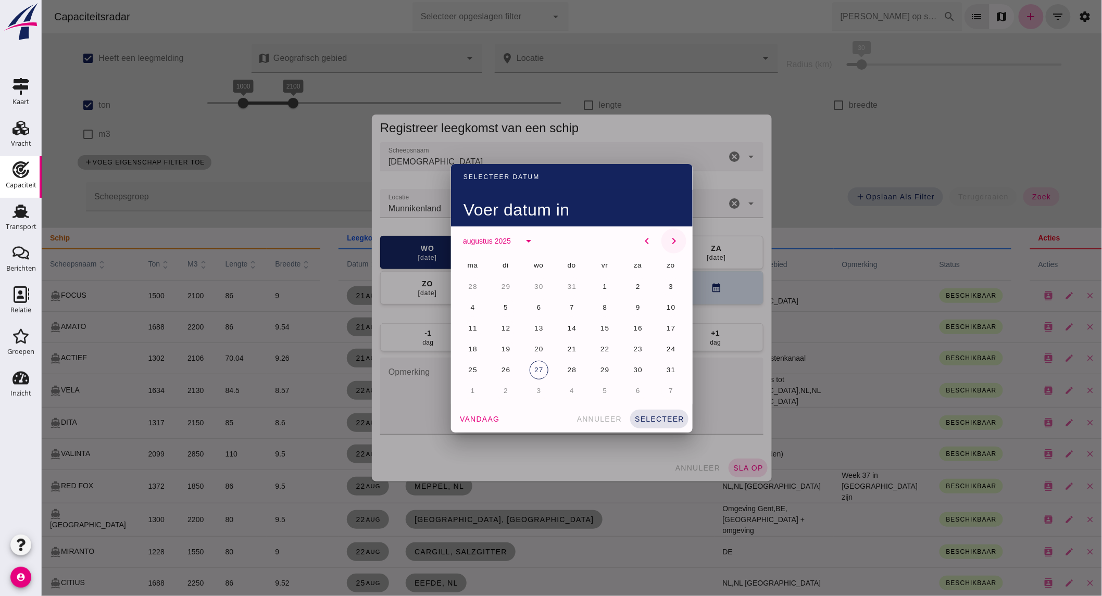
click at [667, 237] on icon "chevron_right" at bounding box center [673, 241] width 12 height 12
click at [463, 304] on button "8" at bounding box center [472, 307] width 19 height 19
click at [652, 417] on span "selecteer" at bounding box center [659, 419] width 50 height 8
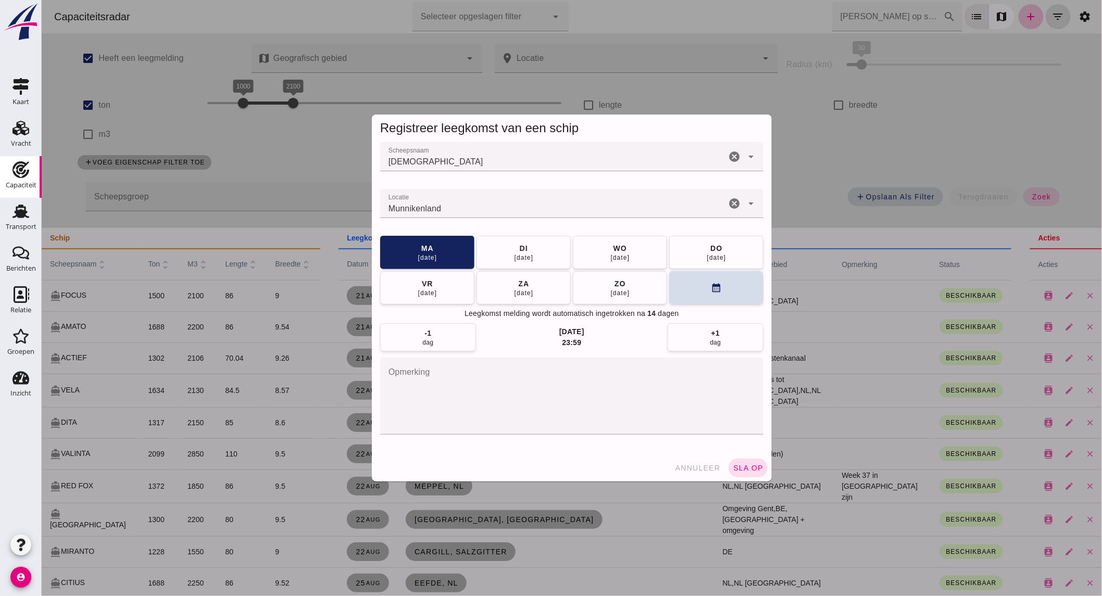
click at [738, 465] on span "sla op" at bounding box center [747, 468] width 31 height 8
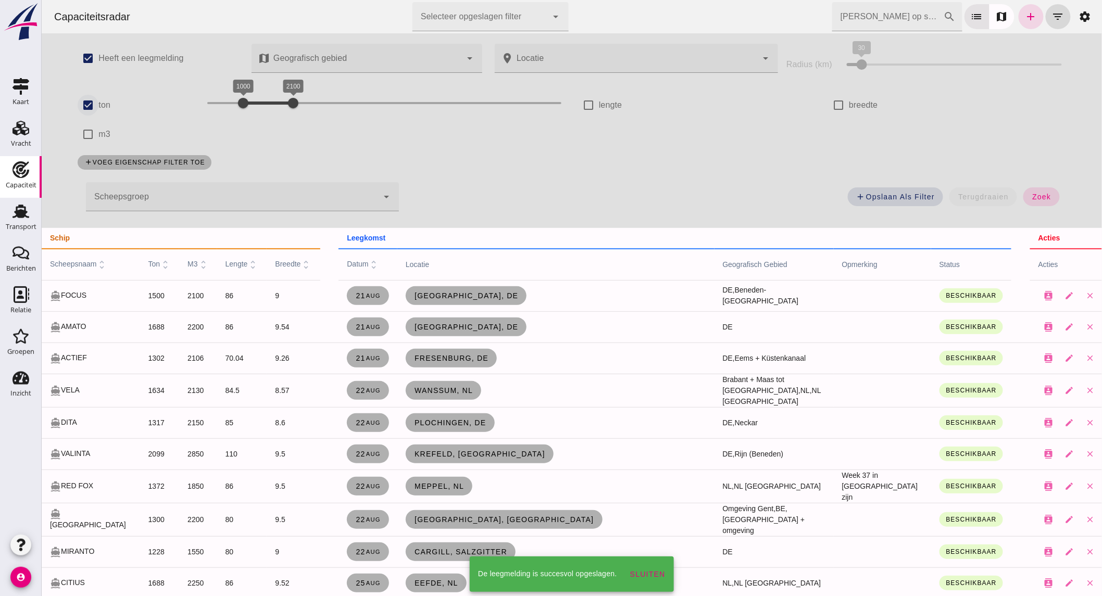
click at [84, 106] on input "ton" at bounding box center [87, 105] width 21 height 21
checkbox input "false"
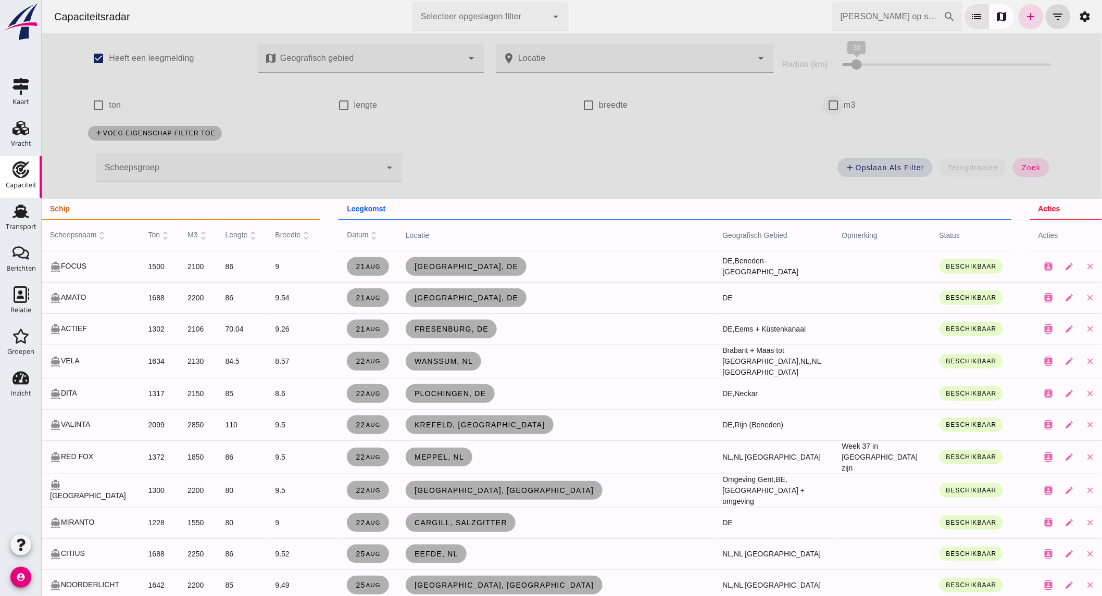
click at [826, 104] on input "m3" at bounding box center [832, 105] width 21 height 21
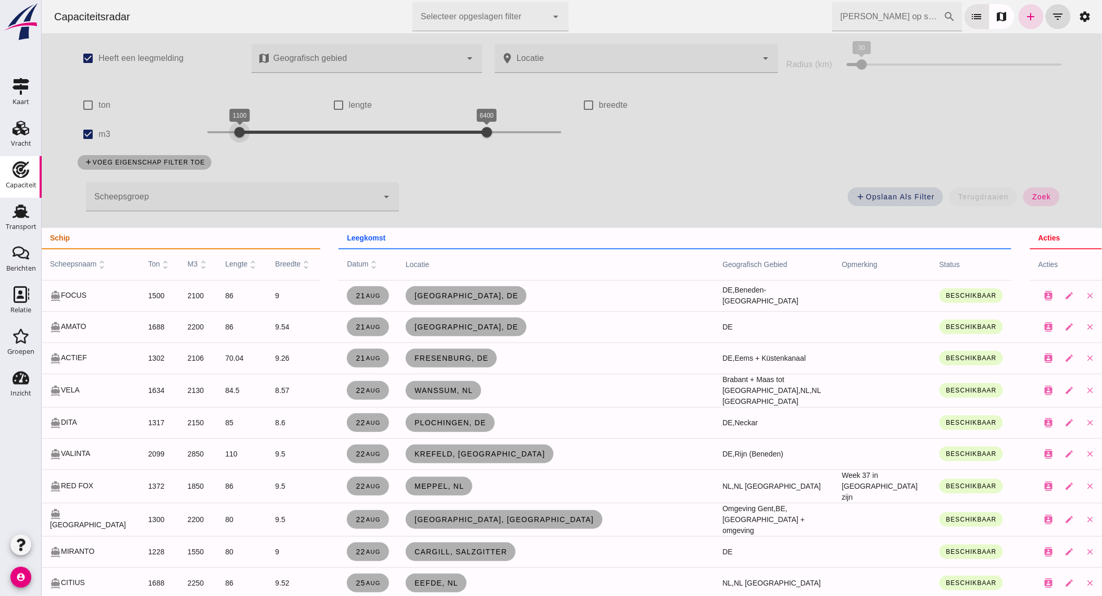
drag, startPoint x: 233, startPoint y: 135, endPoint x: 314, endPoint y: 130, distance: 81.4
click at [236, 134] on div "1100 6400 1100 6400" at bounding box center [384, 132] width 354 height 17
drag, startPoint x: 453, startPoint y: 131, endPoint x: 263, endPoint y: 131, distance: 189.5
click at [263, 131] on div "1100 1700 1100 1700" at bounding box center [384, 132] width 354 height 17
click at [1040, 193] on span "zoek" at bounding box center [1040, 197] width 19 height 8
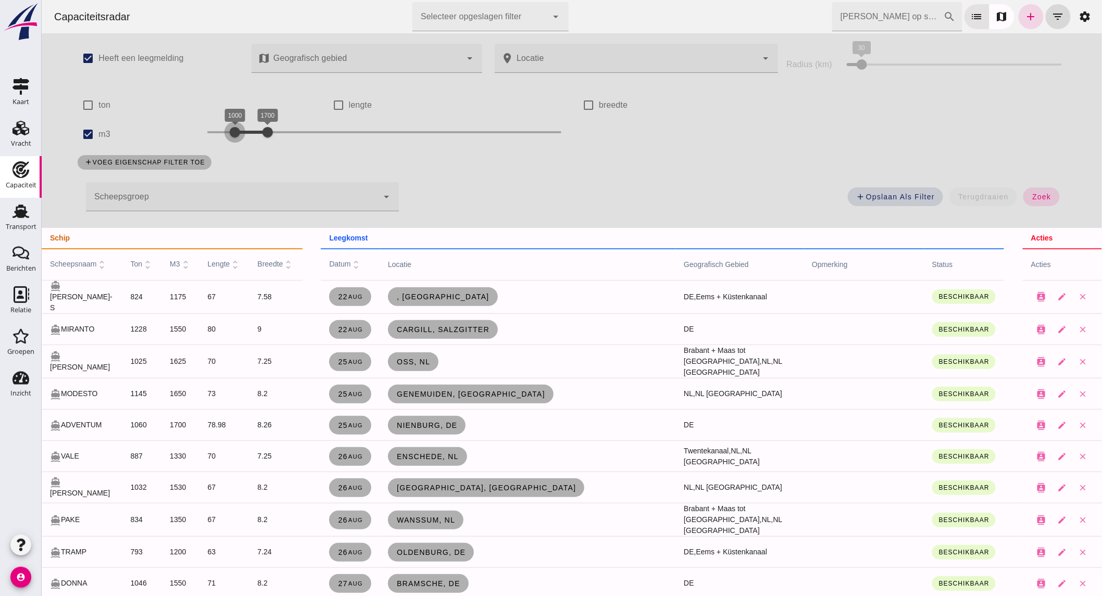
click at [229, 134] on div at bounding box center [234, 132] width 21 height 21
click at [1031, 192] on button "zoek" at bounding box center [1040, 196] width 36 height 19
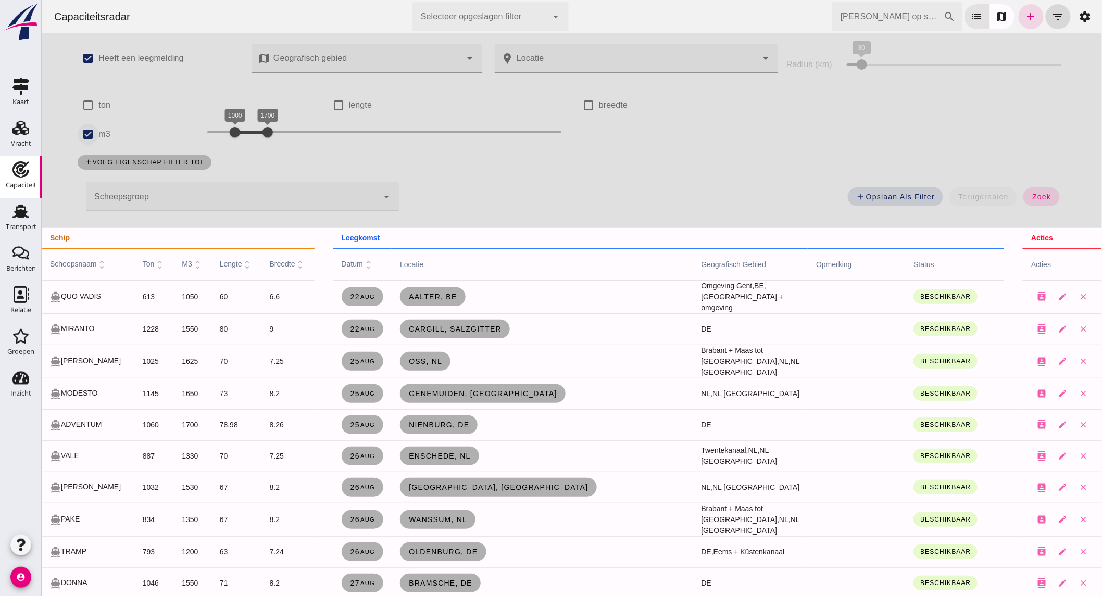
click at [91, 132] on input "m3" at bounding box center [87, 134] width 21 height 21
checkbox input "false"
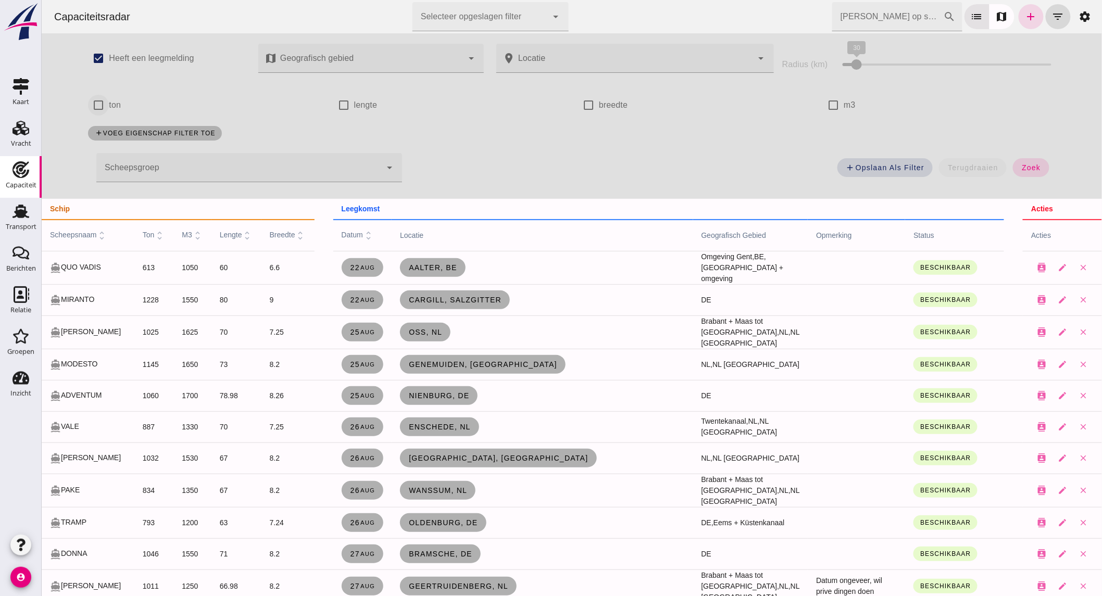
click at [94, 103] on input "ton" at bounding box center [97, 105] width 21 height 21
checkbox input "true"
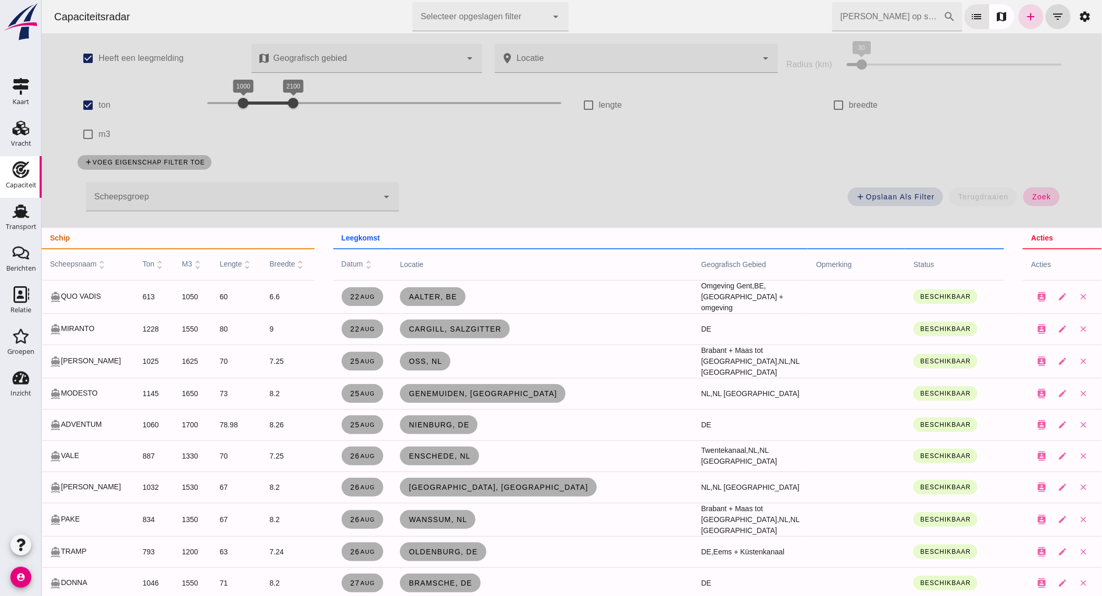
click at [1048, 192] on button "zoek" at bounding box center [1040, 196] width 36 height 19
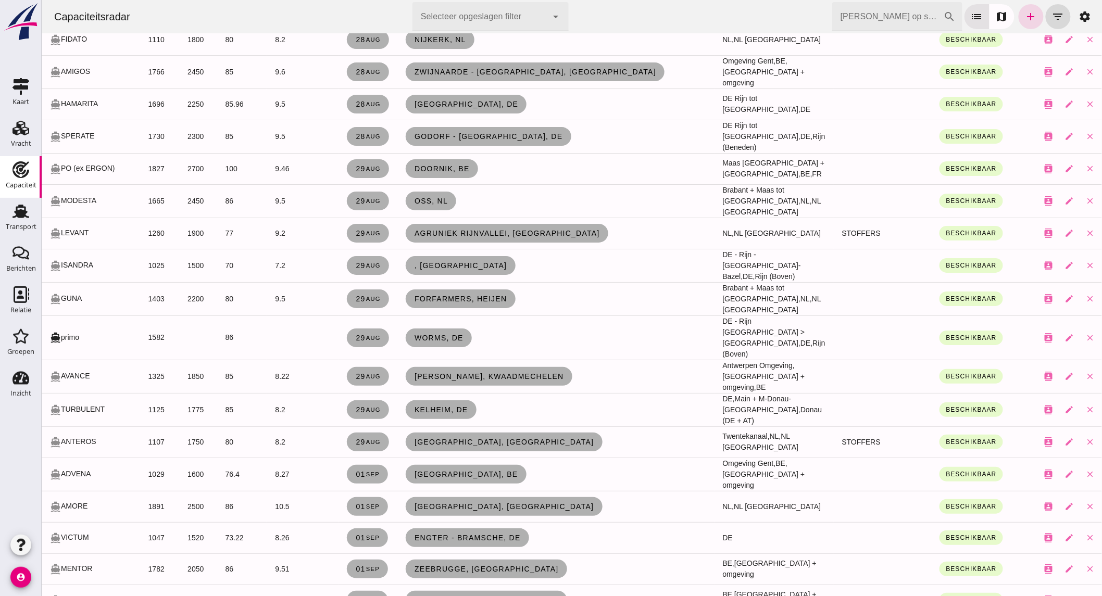
scroll to position [1472, 0]
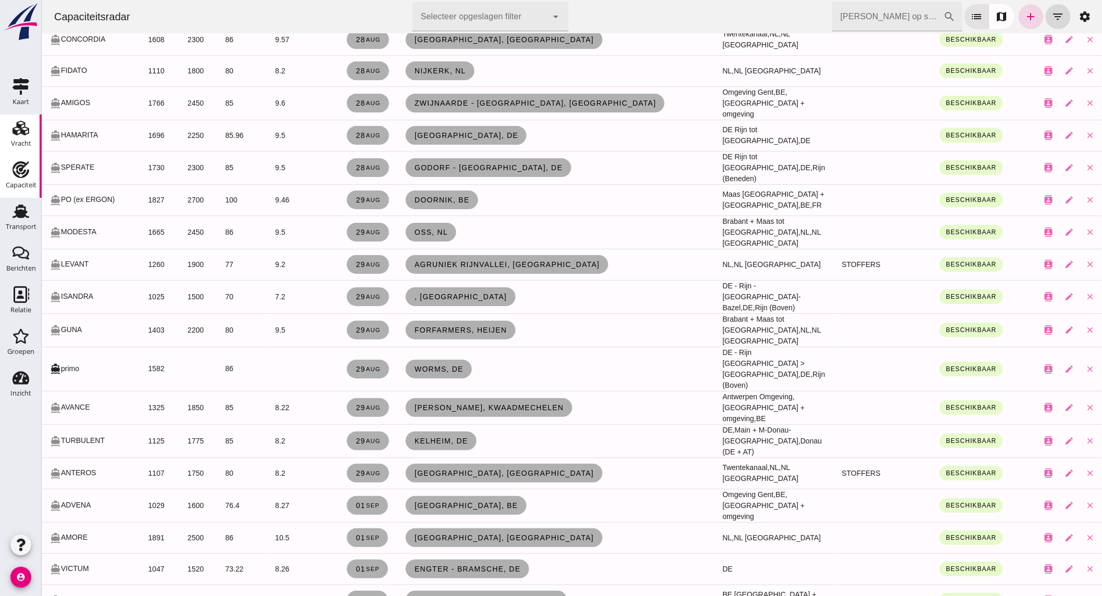
click at [14, 137] on div "Vracht" at bounding box center [21, 143] width 20 height 15
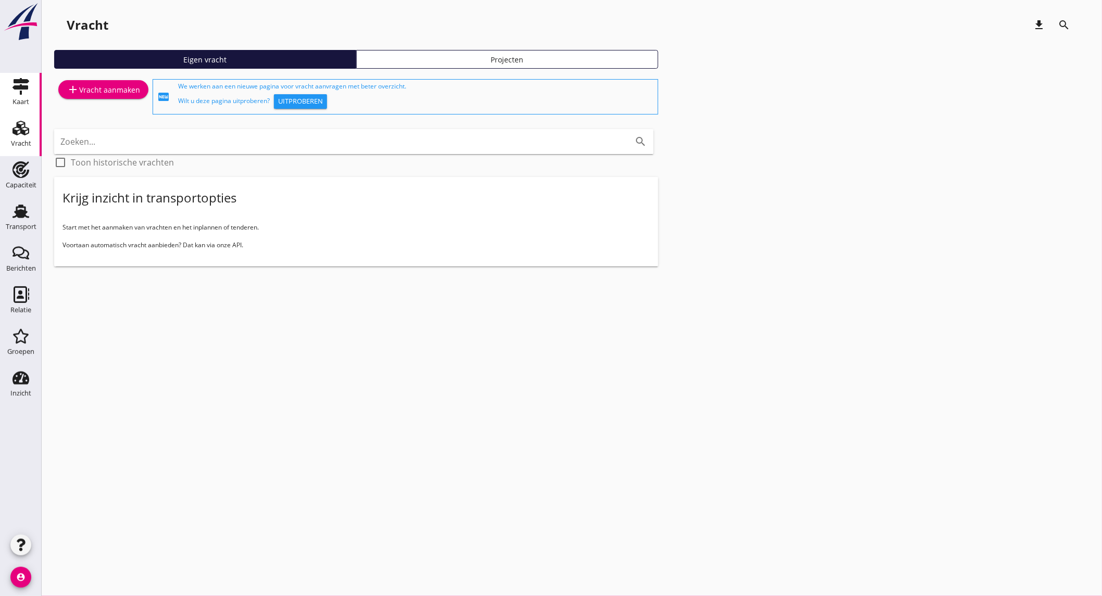
click at [30, 95] on link "Kaart Kaart" at bounding box center [21, 94] width 42 height 42
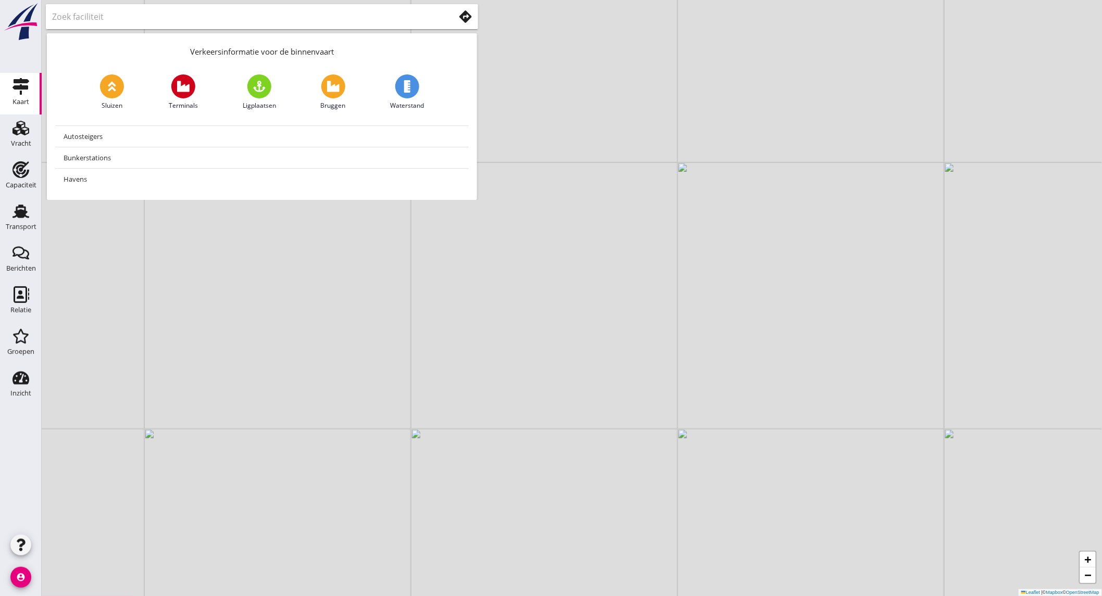
click at [144, 20] on input "text" at bounding box center [246, 16] width 388 height 17
type input "and"
click at [463, 19] on use at bounding box center [465, 16] width 12 height 12
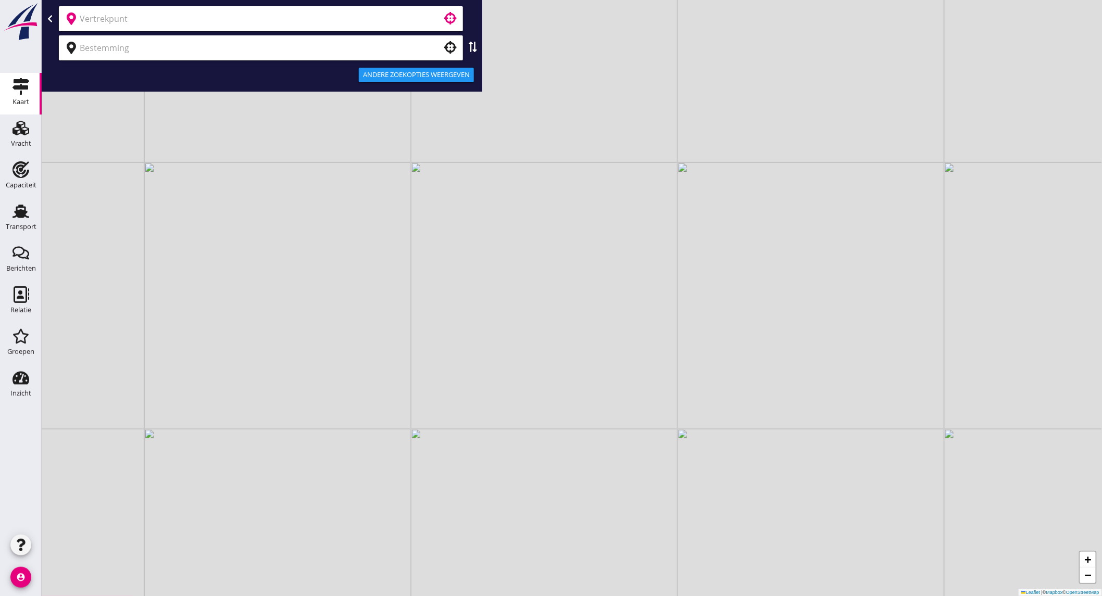
click at [150, 15] on input "text" at bounding box center [254, 18] width 348 height 17
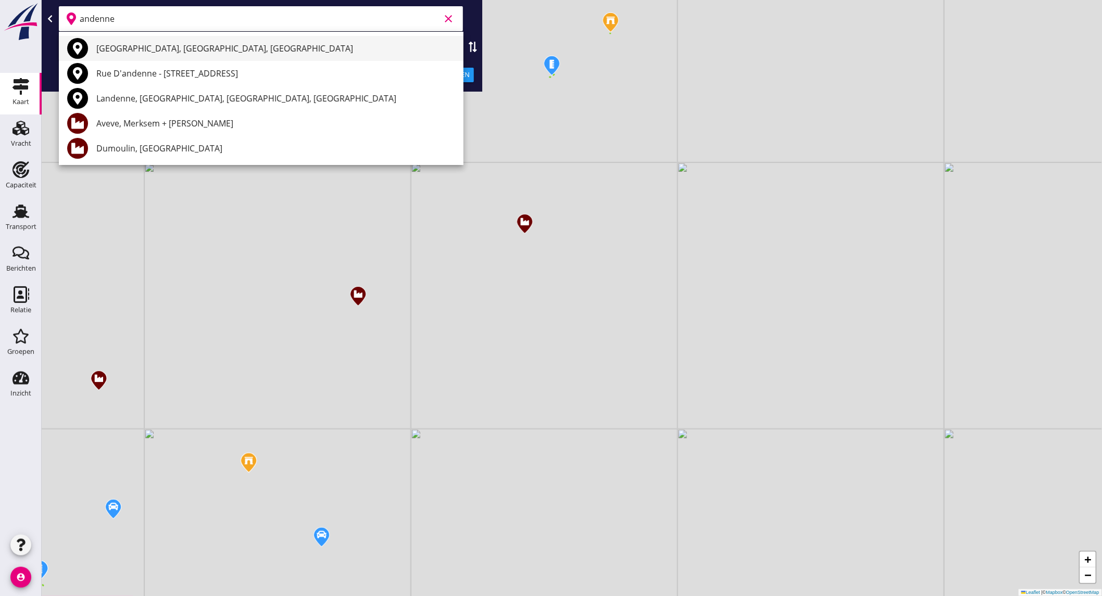
click at [135, 50] on div "[GEOGRAPHIC_DATA], [GEOGRAPHIC_DATA], [GEOGRAPHIC_DATA]" at bounding box center [275, 48] width 359 height 12
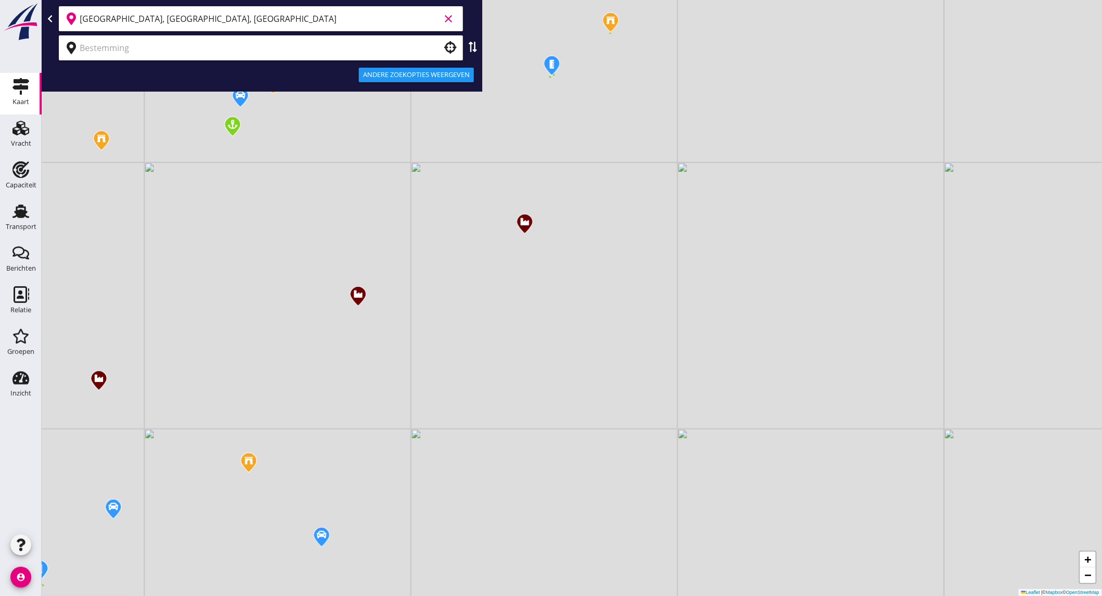
type input "[GEOGRAPHIC_DATA], [GEOGRAPHIC_DATA], [GEOGRAPHIC_DATA]"
click at [120, 53] on input "text" at bounding box center [254, 48] width 348 height 17
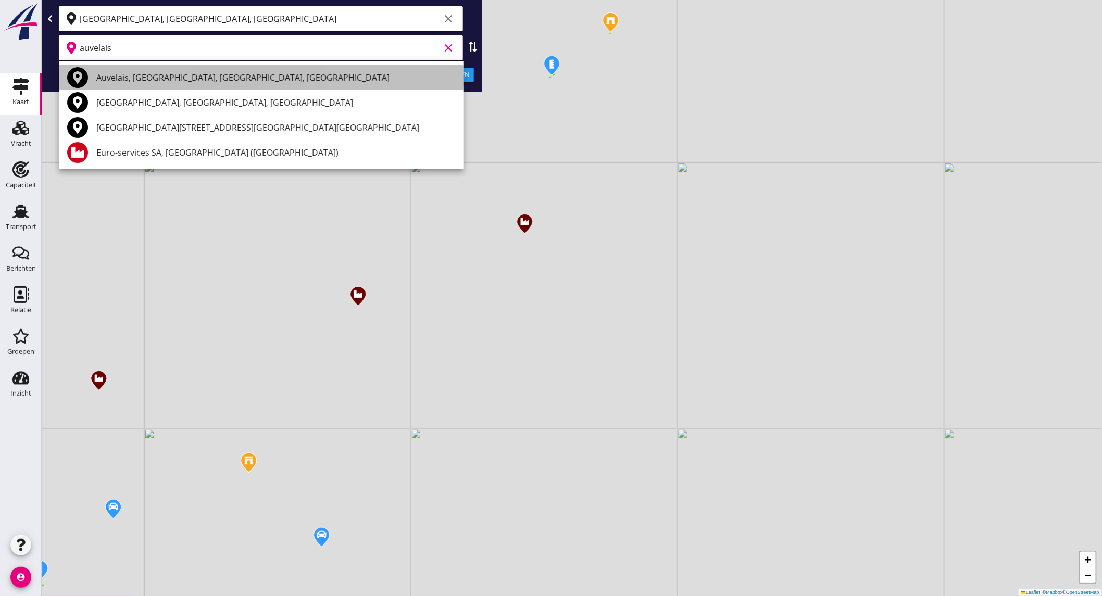
click at [121, 77] on div "Auvelais, [GEOGRAPHIC_DATA], [GEOGRAPHIC_DATA], [GEOGRAPHIC_DATA]" at bounding box center [275, 77] width 359 height 12
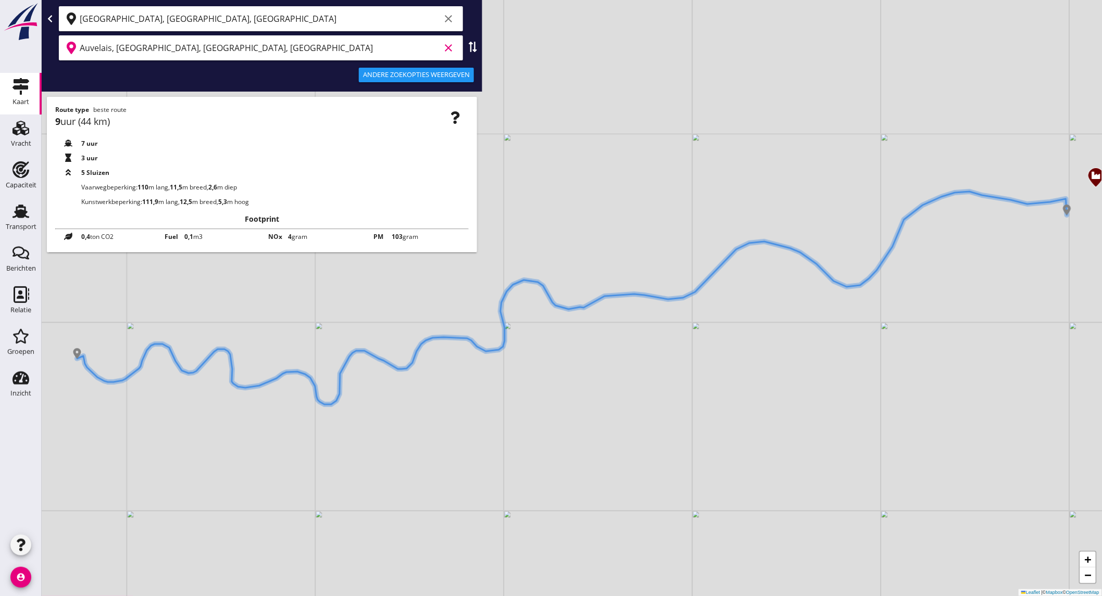
type input "Auvelais, [GEOGRAPHIC_DATA], [GEOGRAPHIC_DATA], [GEOGRAPHIC_DATA]"
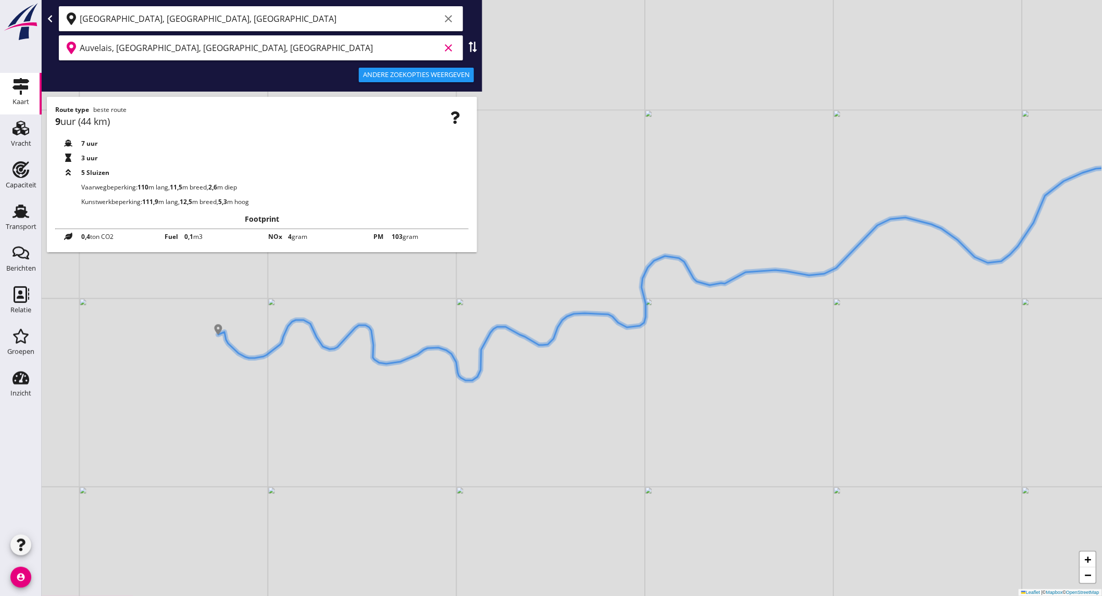
drag, startPoint x: 85, startPoint y: 259, endPoint x: 226, endPoint y: 235, distance: 143.1
click at [226, 235] on div "+ − Leaflet | © Mapbox © OpenStreetMap [GEOGRAPHIC_DATA], [GEOGRAPHIC_DATA], [G…" at bounding box center [572, 298] width 1060 height 596
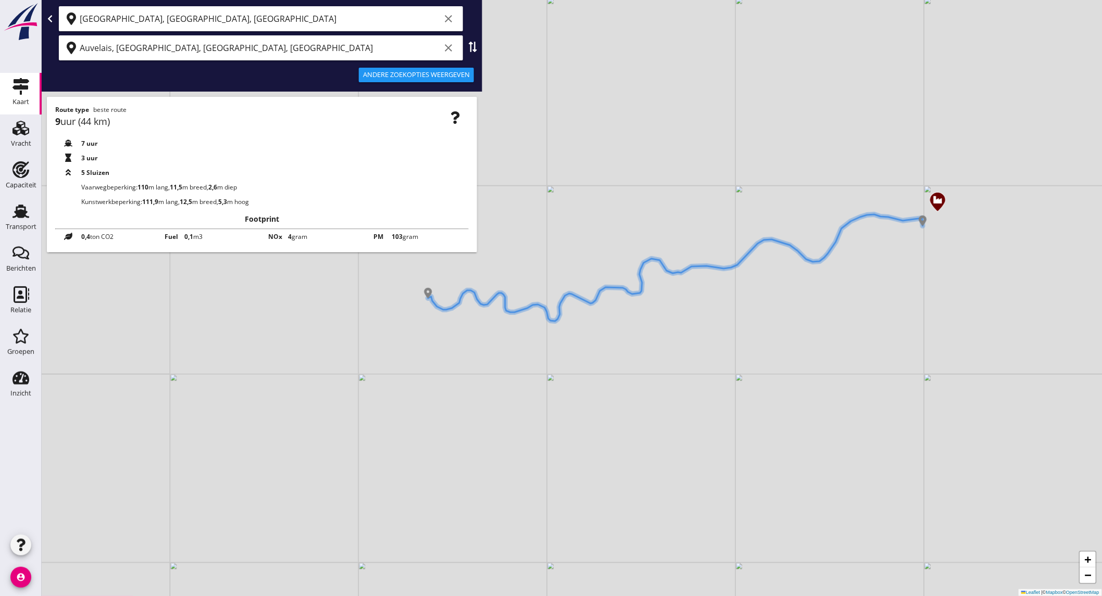
drag, startPoint x: 471, startPoint y: 49, endPoint x: 448, endPoint y: 41, distance: 25.0
click at [471, 49] on use at bounding box center [473, 47] width 8 height 10
type input "Auvelais, [GEOGRAPHIC_DATA], [GEOGRAPHIC_DATA], [GEOGRAPHIC_DATA]"
type input "[GEOGRAPHIC_DATA], [GEOGRAPHIC_DATA], [GEOGRAPHIC_DATA]"
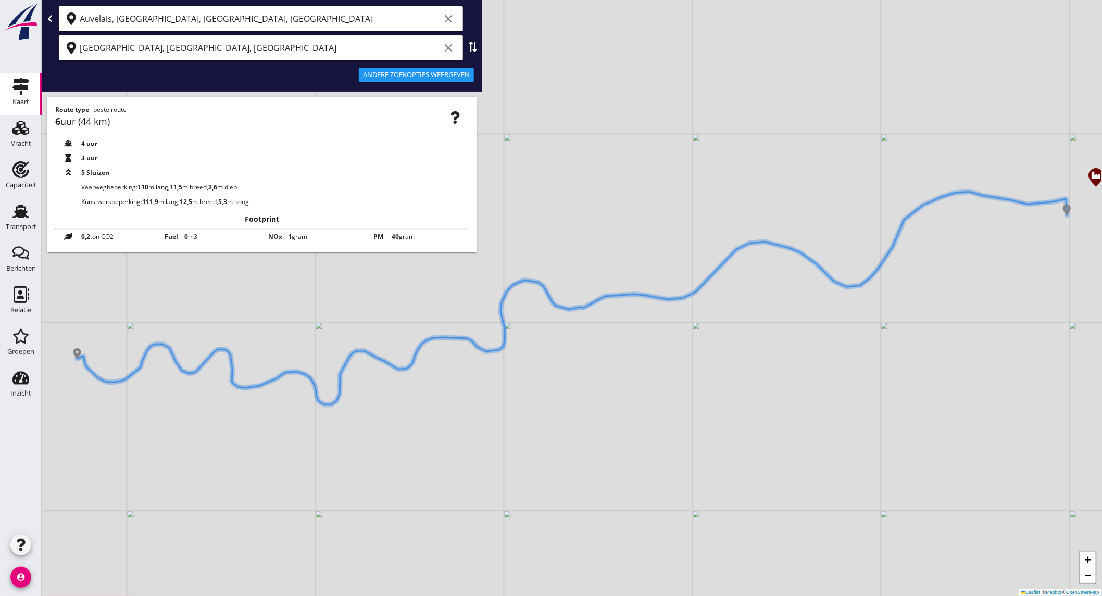
click at [449, 48] on icon "clear" at bounding box center [448, 48] width 12 height 12
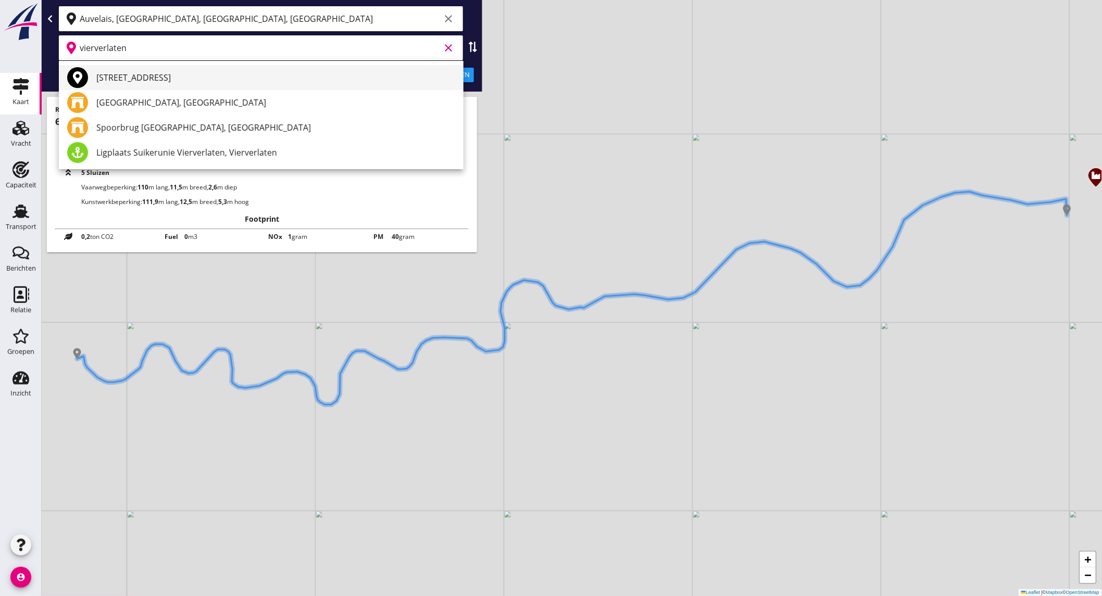
click at [207, 79] on div "[STREET_ADDRESS]" at bounding box center [275, 77] width 359 height 12
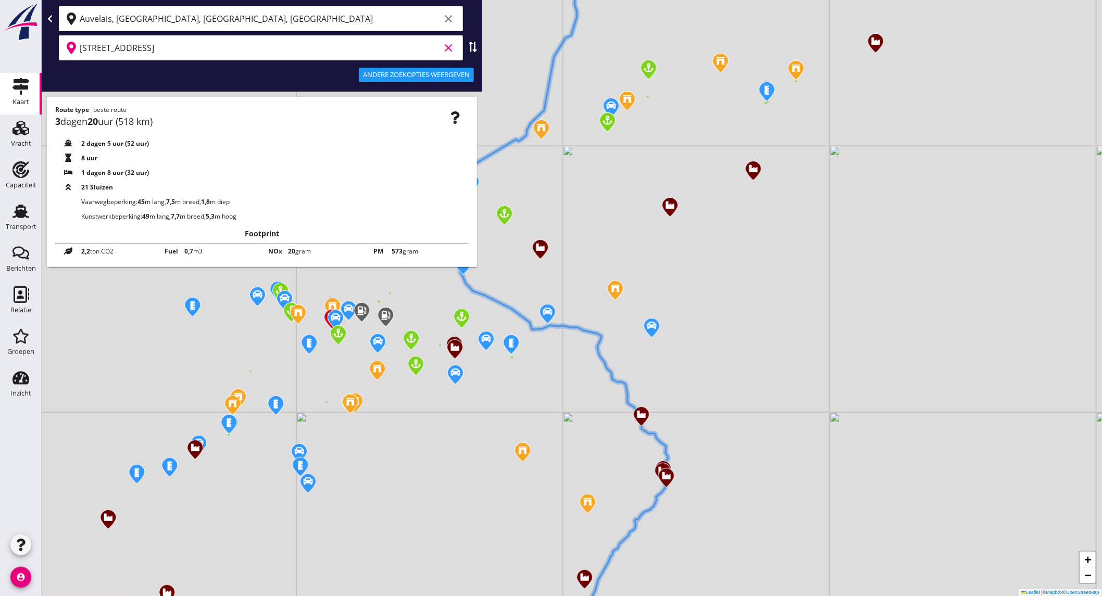
type input "[STREET_ADDRESS]"
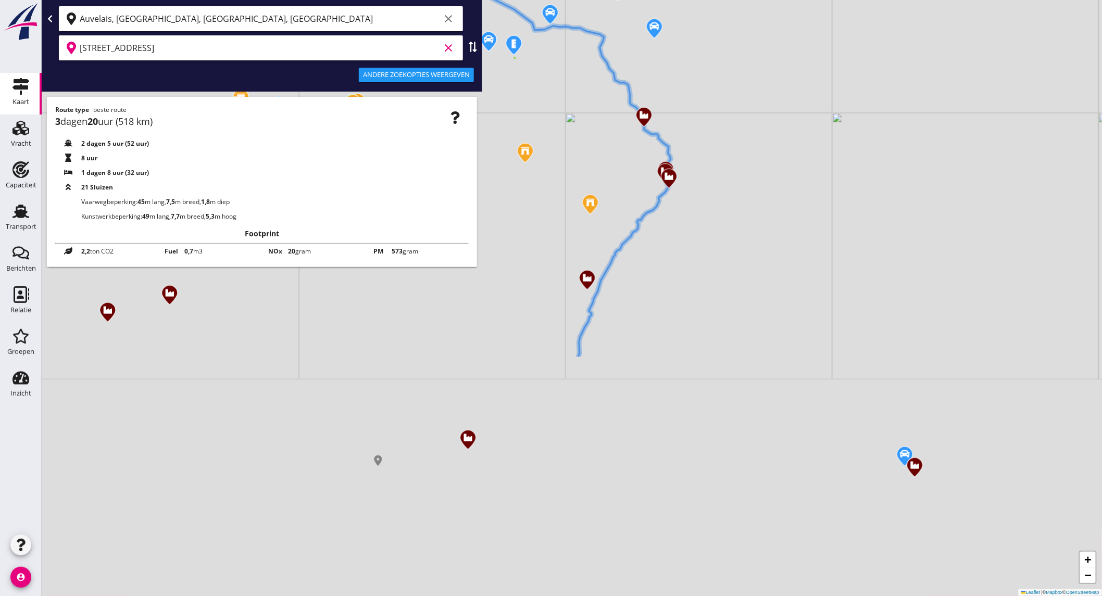
drag, startPoint x: 542, startPoint y: 328, endPoint x: 555, endPoint y: 91, distance: 237.7
click at [555, 91] on div "+ − Leaflet | © Mapbox © OpenStreetMap" at bounding box center [572, 298] width 1060 height 596
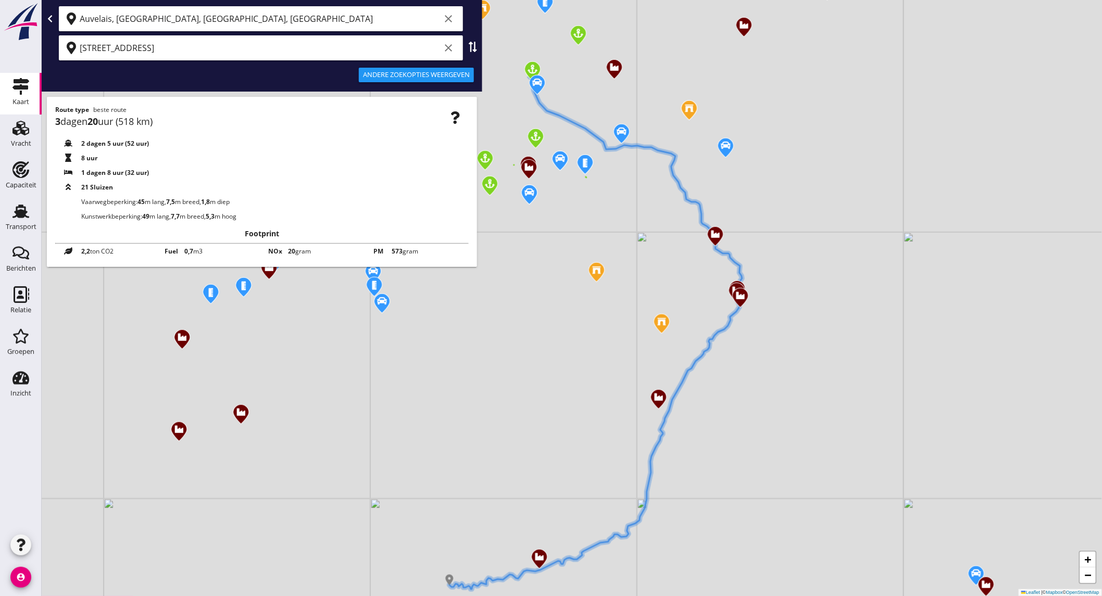
drag, startPoint x: 590, startPoint y: 84, endPoint x: 654, endPoint y: 254, distance: 180.9
click at [678, 270] on div "+ − Leaflet | © Mapbox © OpenStreetMap" at bounding box center [572, 298] width 1060 height 596
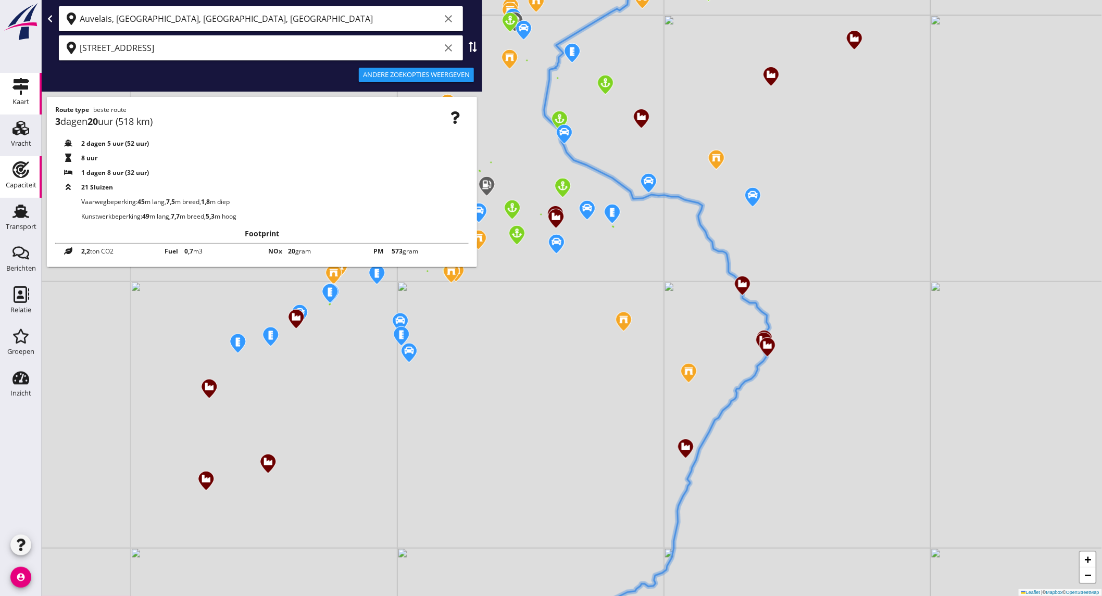
click at [12, 191] on div "Capaciteit" at bounding box center [21, 185] width 31 height 15
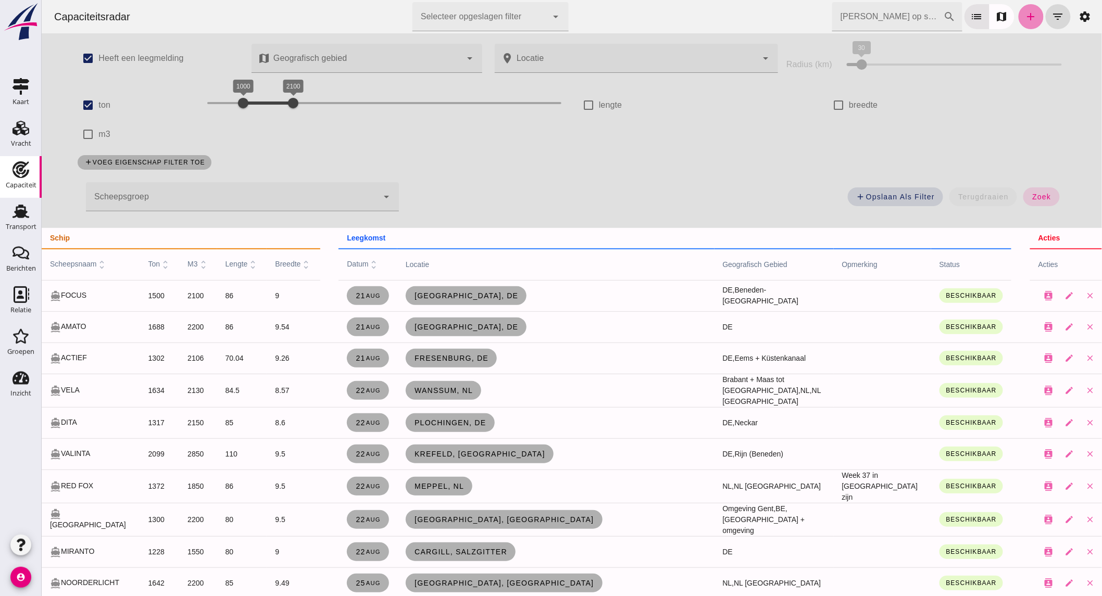
click at [1028, 21] on link "add" at bounding box center [1030, 16] width 25 height 25
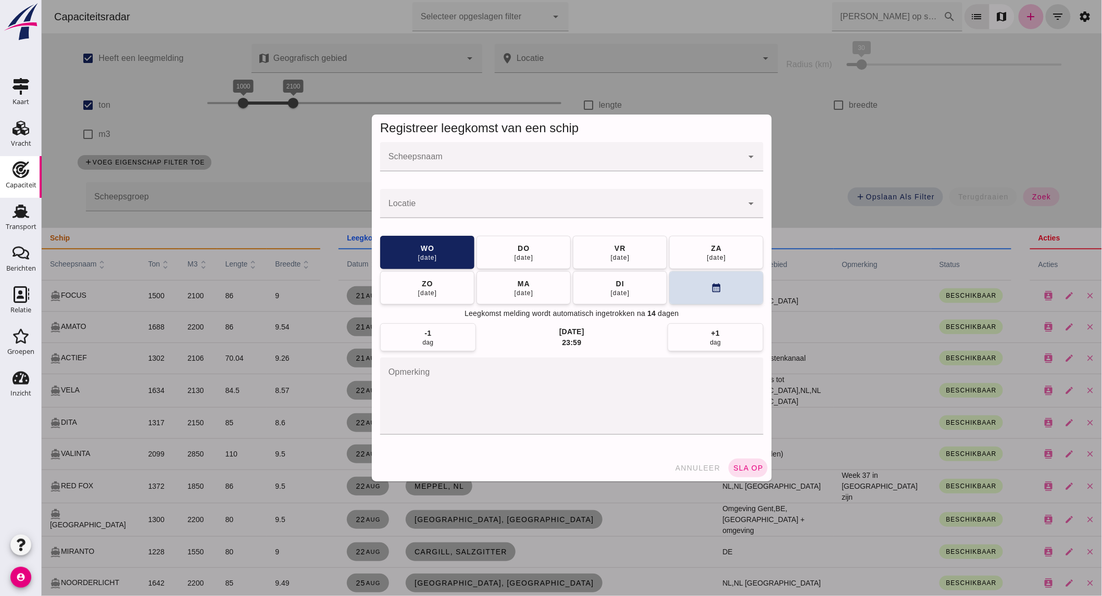
click at [562, 168] on input "Scheepsnaam" at bounding box center [561, 162] width 362 height 12
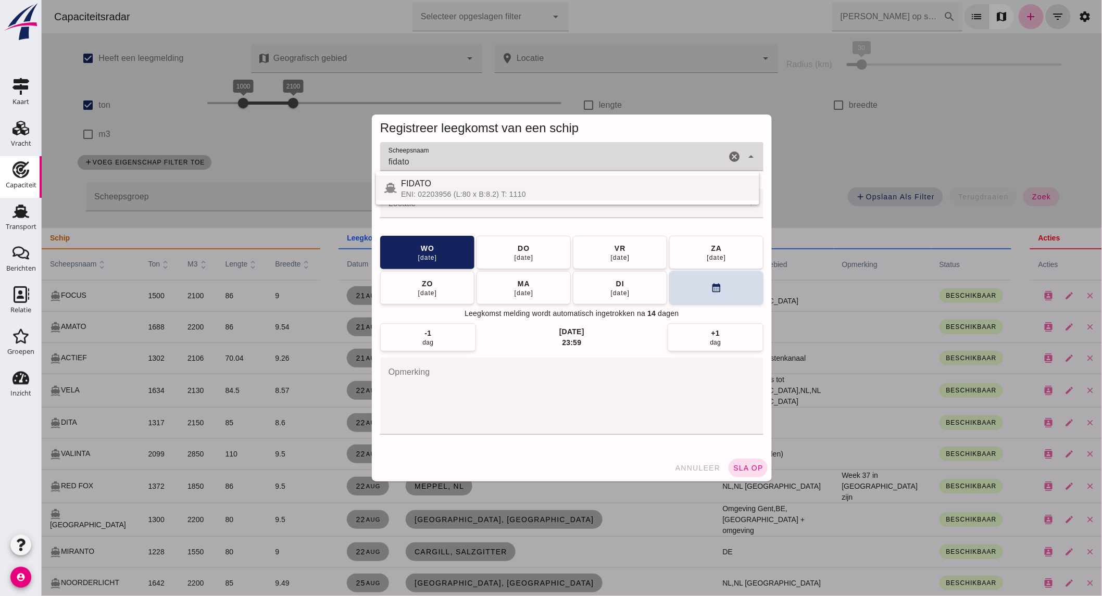
click at [638, 185] on div "FIDATO" at bounding box center [575, 184] width 350 height 12
type input "FIDATO"
click at [614, 219] on div at bounding box center [571, 223] width 383 height 11
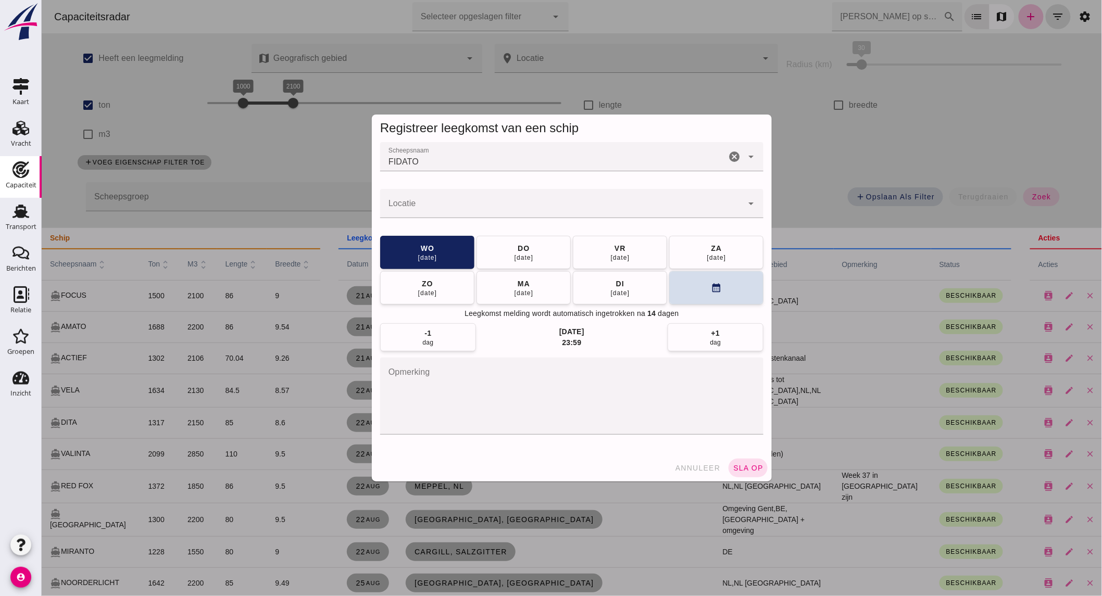
click at [449, 204] on input "Locatie" at bounding box center [561, 209] width 362 height 12
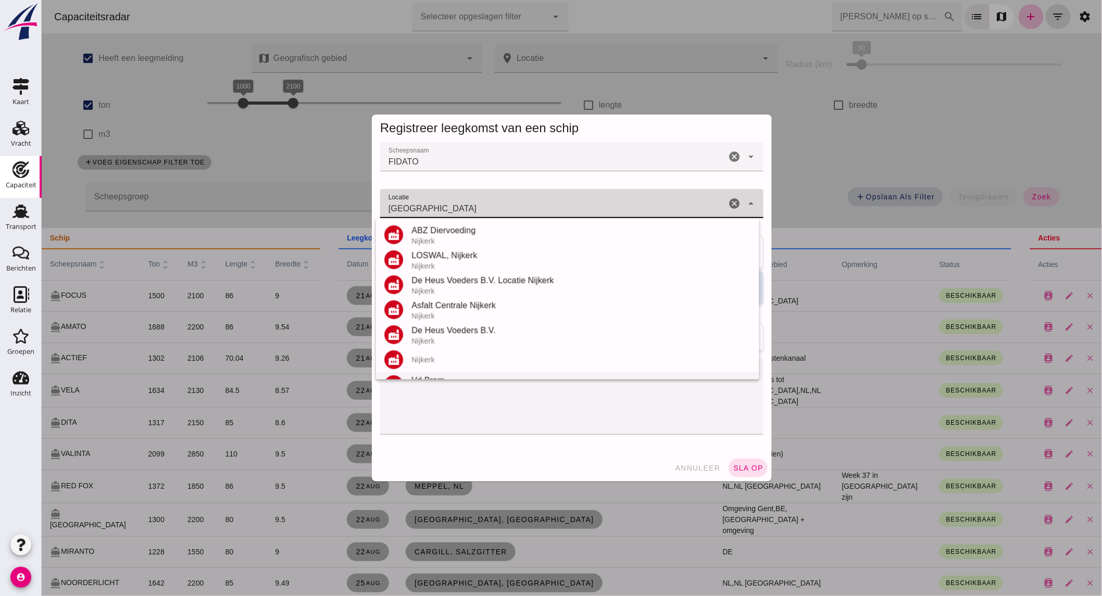
scroll to position [71, 0]
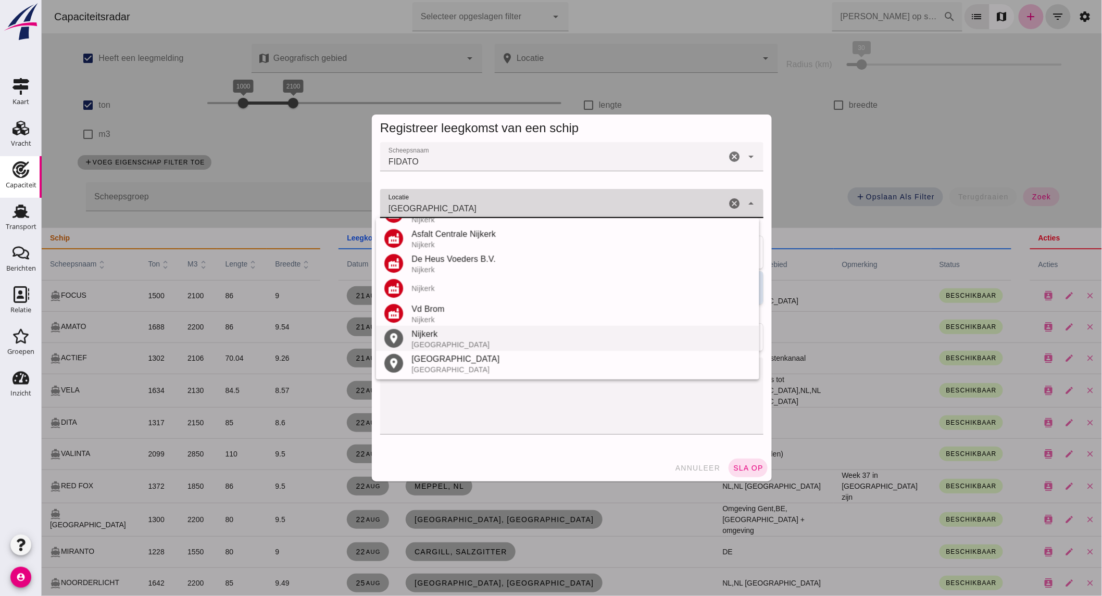
click at [449, 340] on div "[GEOGRAPHIC_DATA]" at bounding box center [580, 344] width 339 height 8
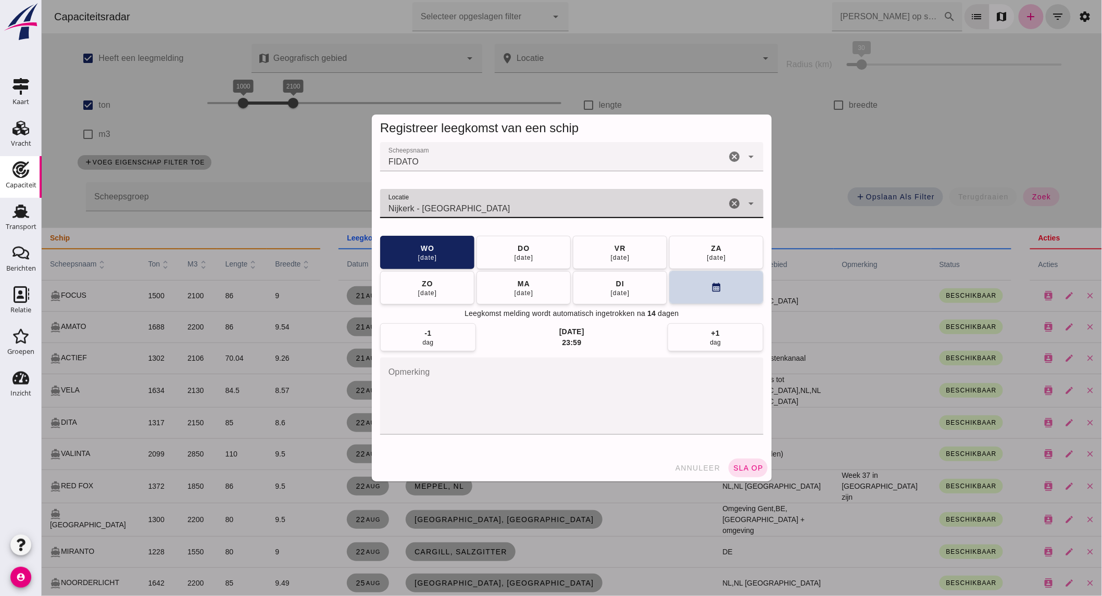
type input "Nijkerk - [GEOGRAPHIC_DATA]"
click at [727, 285] on button "calendar_month" at bounding box center [715, 287] width 94 height 33
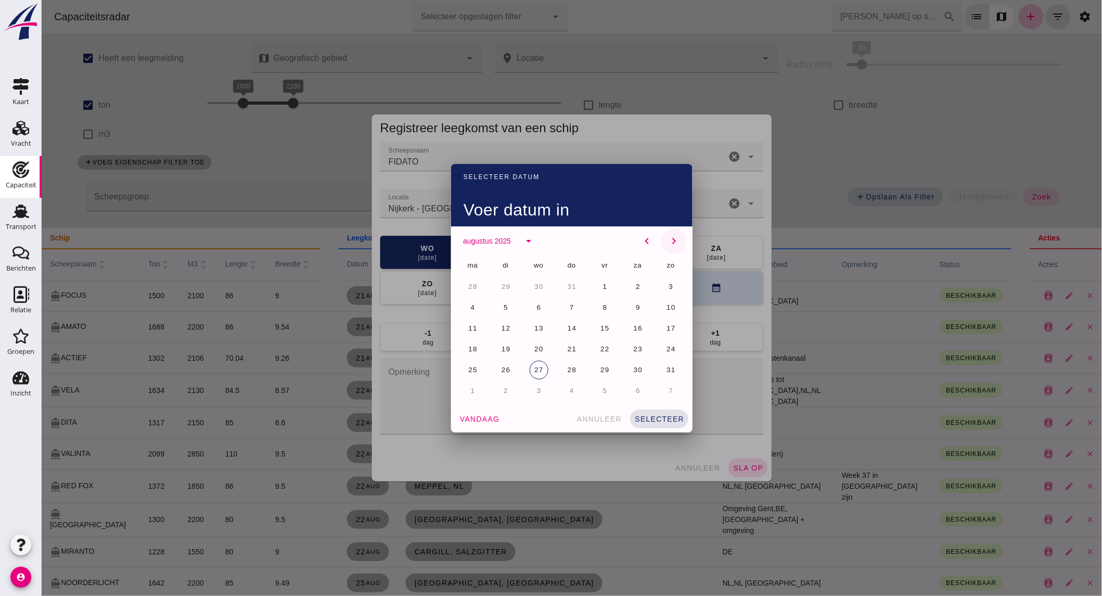
click at [672, 239] on icon "chevron_right" at bounding box center [673, 241] width 12 height 12
click at [502, 301] on button "9" at bounding box center [505, 307] width 19 height 19
click at [666, 424] on button "selecteer" at bounding box center [658, 419] width 58 height 19
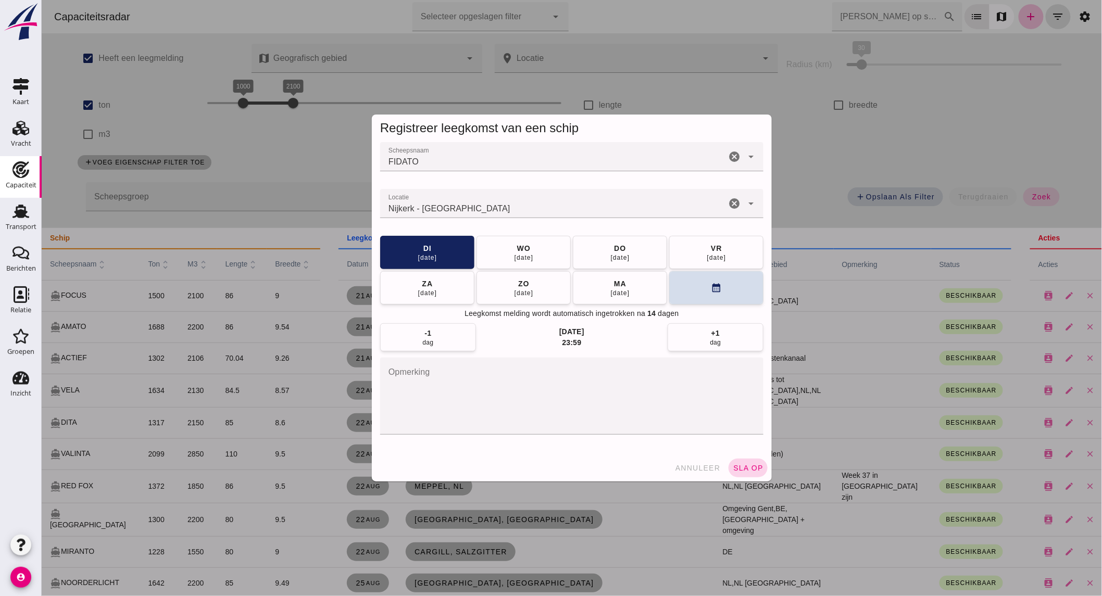
click at [732, 467] on span "sla op" at bounding box center [747, 468] width 31 height 8
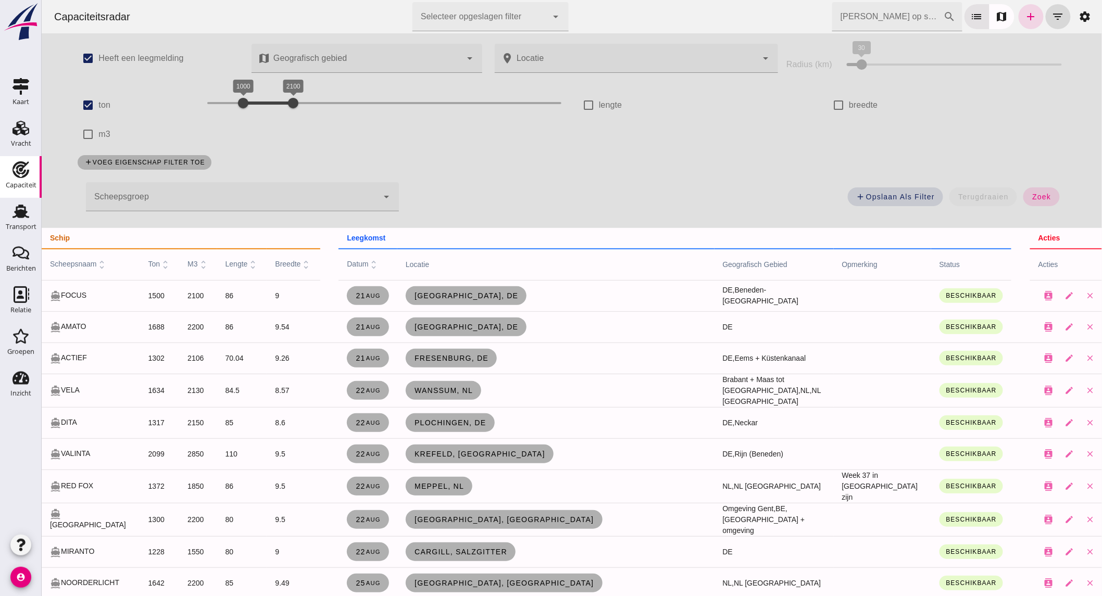
click at [100, 105] on label "ton" at bounding box center [104, 105] width 12 height 29
click at [98, 105] on input "ton" at bounding box center [87, 105] width 21 height 21
checkbox input "false"
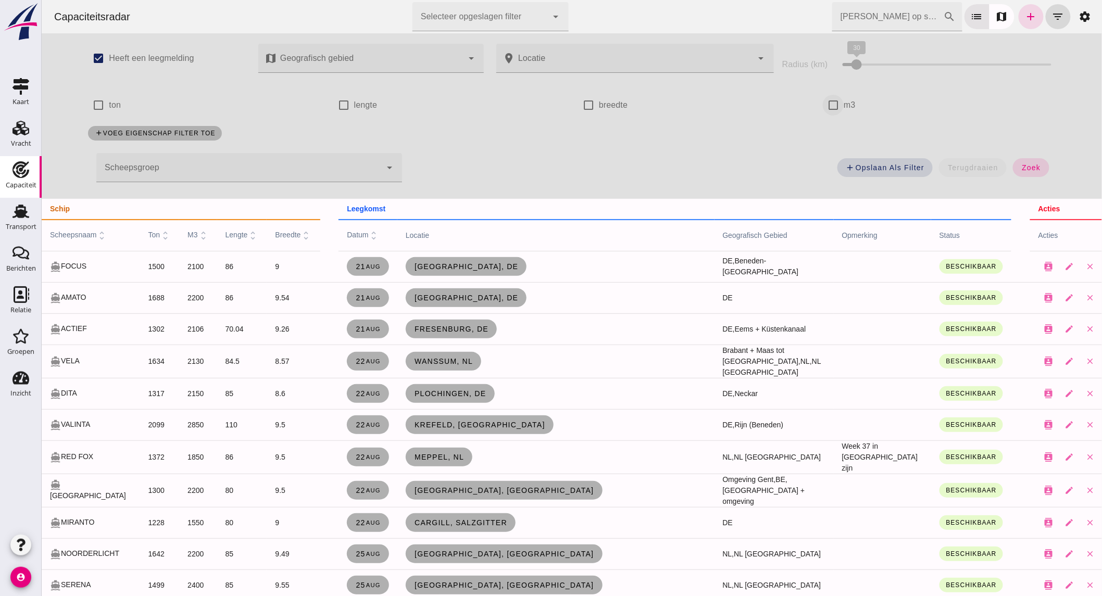
click at [823, 113] on input "m3" at bounding box center [832, 105] width 21 height 21
checkbox input "true"
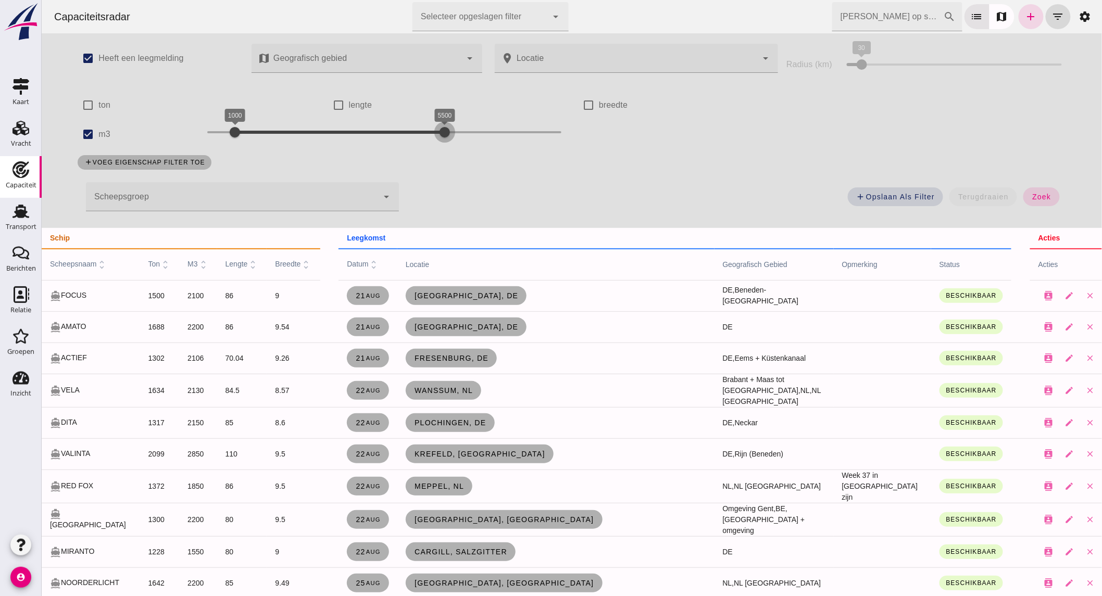
drag, startPoint x: 305, startPoint y: 130, endPoint x: 491, endPoint y: 130, distance: 186.4
click at [454, 131] on div at bounding box center [444, 132] width 21 height 21
drag, startPoint x: 321, startPoint y: 138, endPoint x: 324, endPoint y: 142, distance: 5.5
click at [324, 141] on div "[CREDIT_CARD_NUMBER]" at bounding box center [384, 132] width 354 height 17
click at [1042, 192] on button "zoek" at bounding box center [1040, 196] width 36 height 19
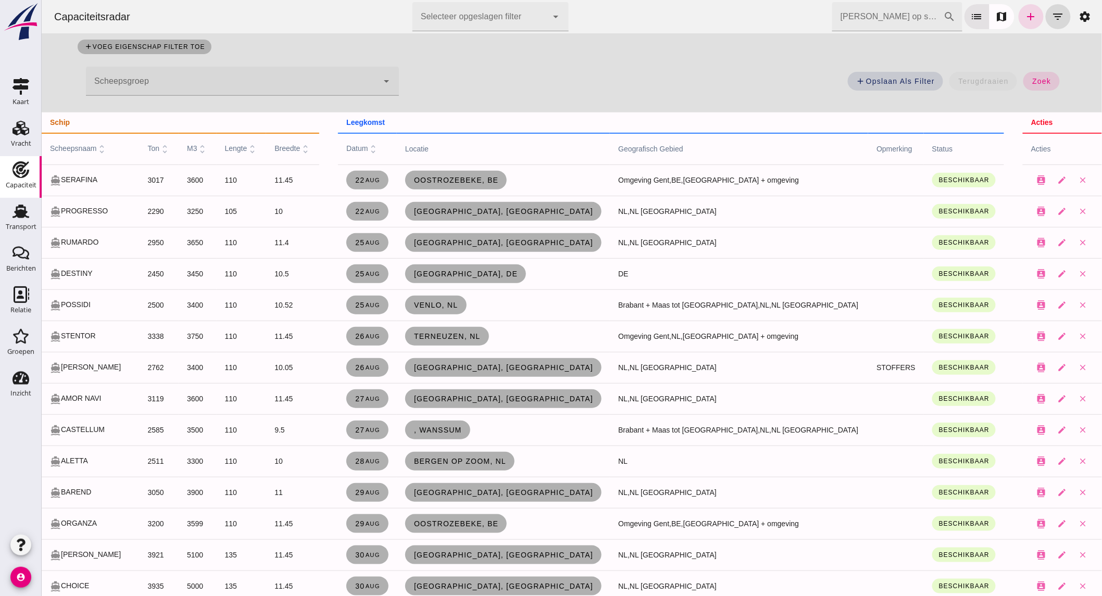
scroll to position [173, 0]
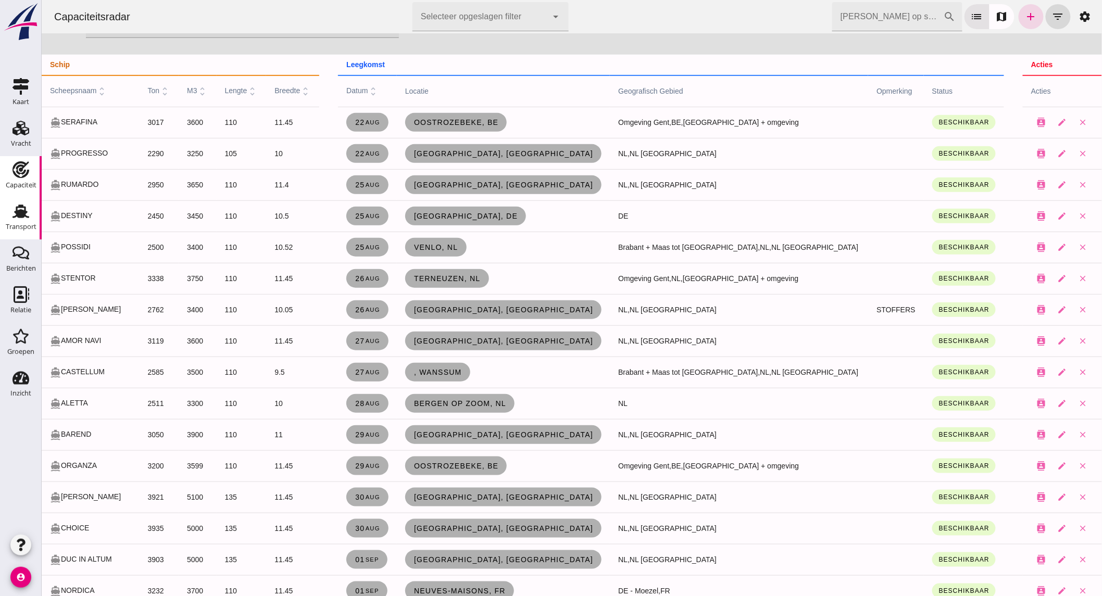
click at [27, 225] on div "Transport" at bounding box center [21, 226] width 31 height 7
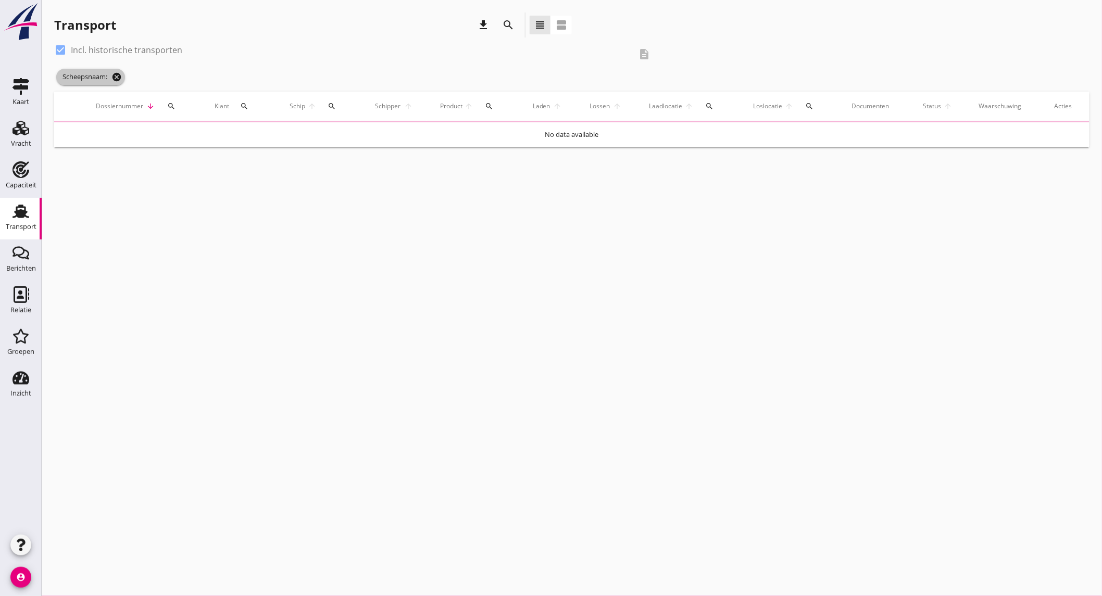
click at [116, 73] on icon "cancel" at bounding box center [116, 77] width 10 height 10
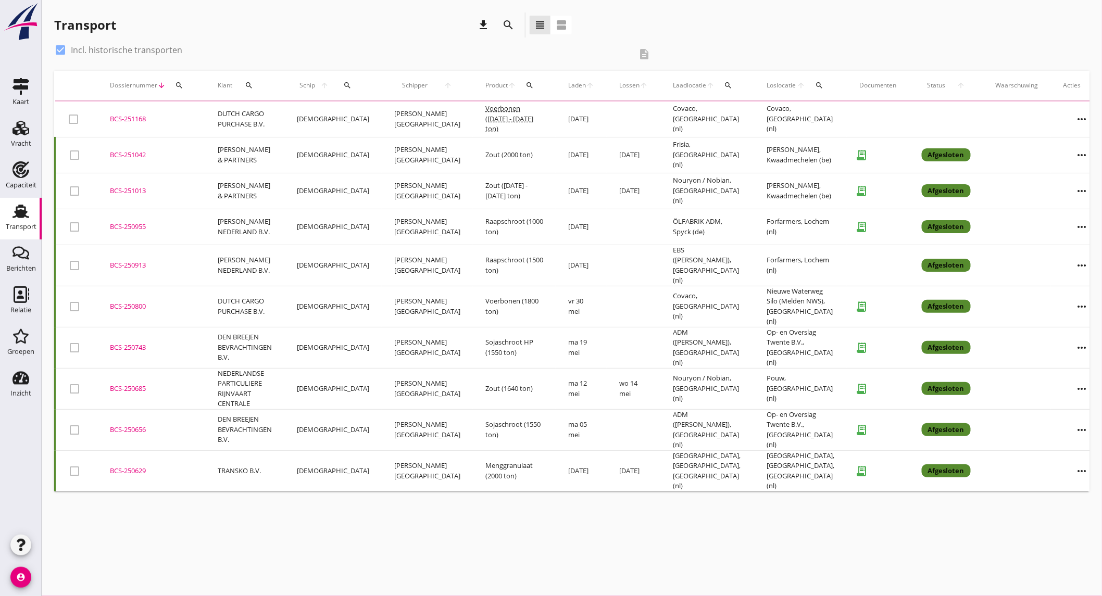
click at [511, 24] on icon "search" at bounding box center [508, 25] width 12 height 12
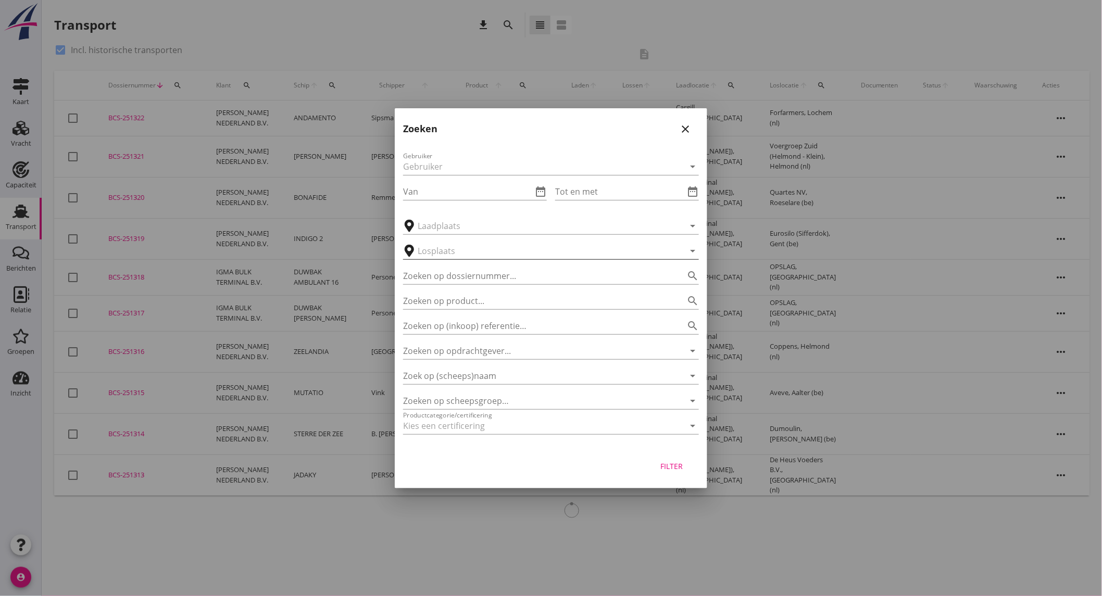
click at [472, 248] on input "text" at bounding box center [544, 251] width 252 height 17
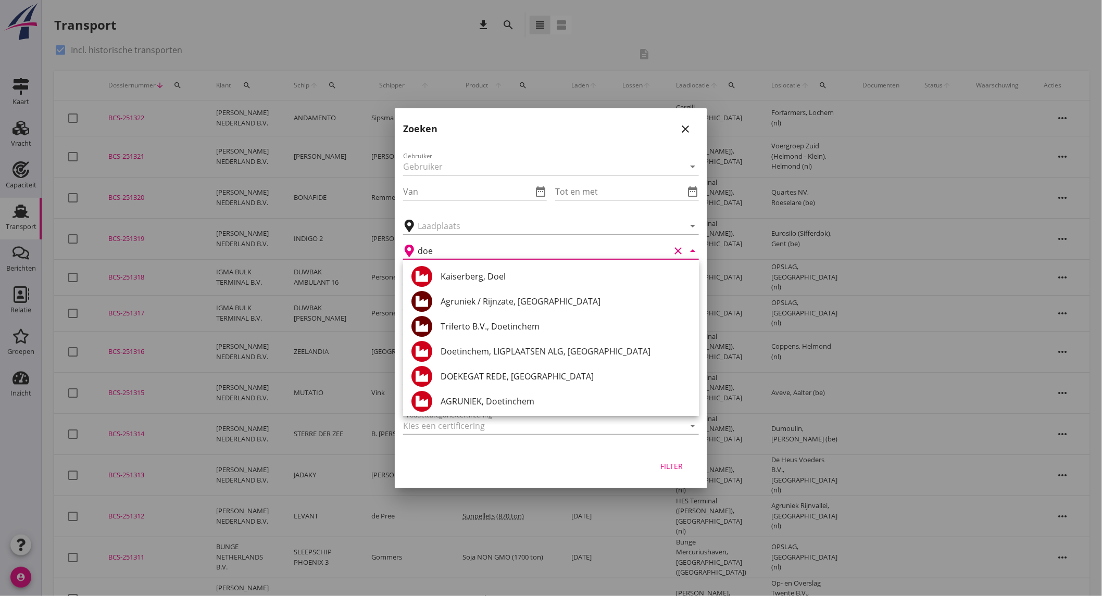
type input "doe"
click at [684, 124] on icon "close" at bounding box center [685, 129] width 12 height 12
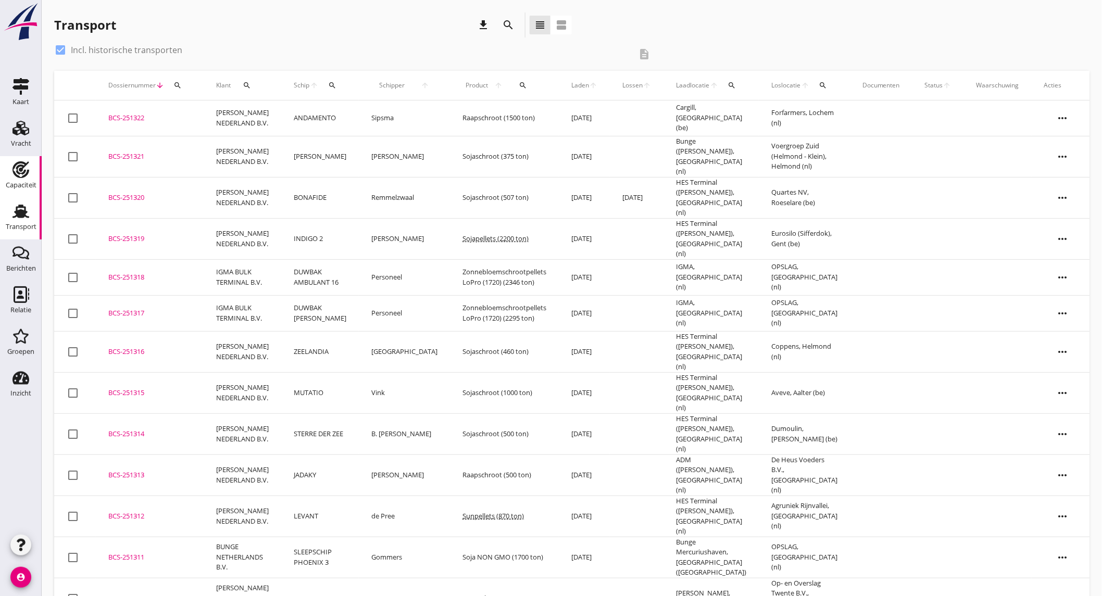
click at [20, 178] on div "Capaciteit" at bounding box center [21, 185] width 31 height 15
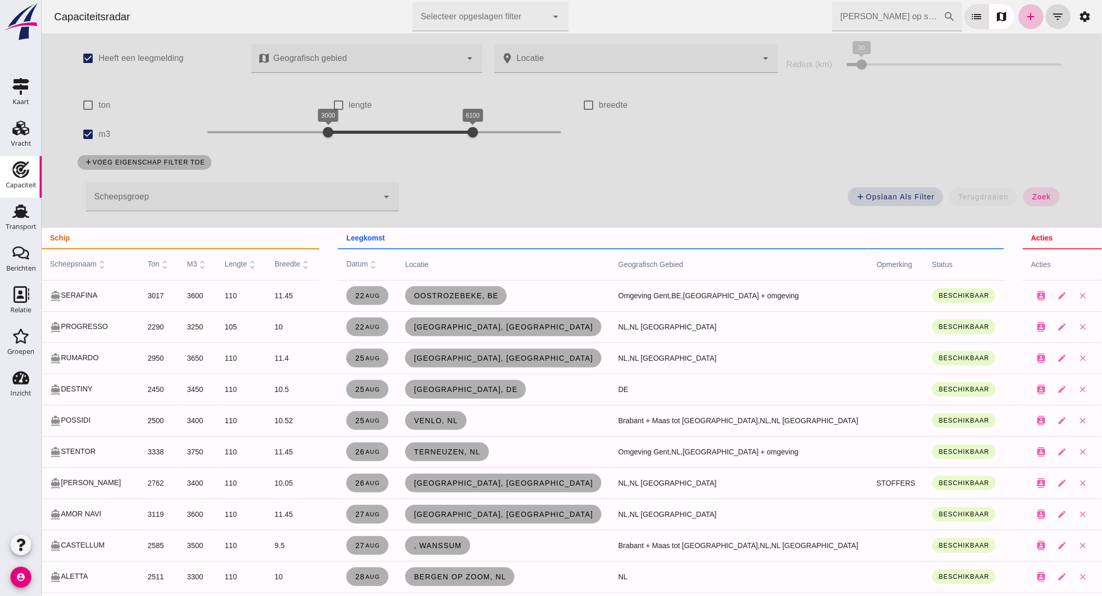
click at [82, 131] on input "m3" at bounding box center [87, 134] width 21 height 21
checkbox input "false"
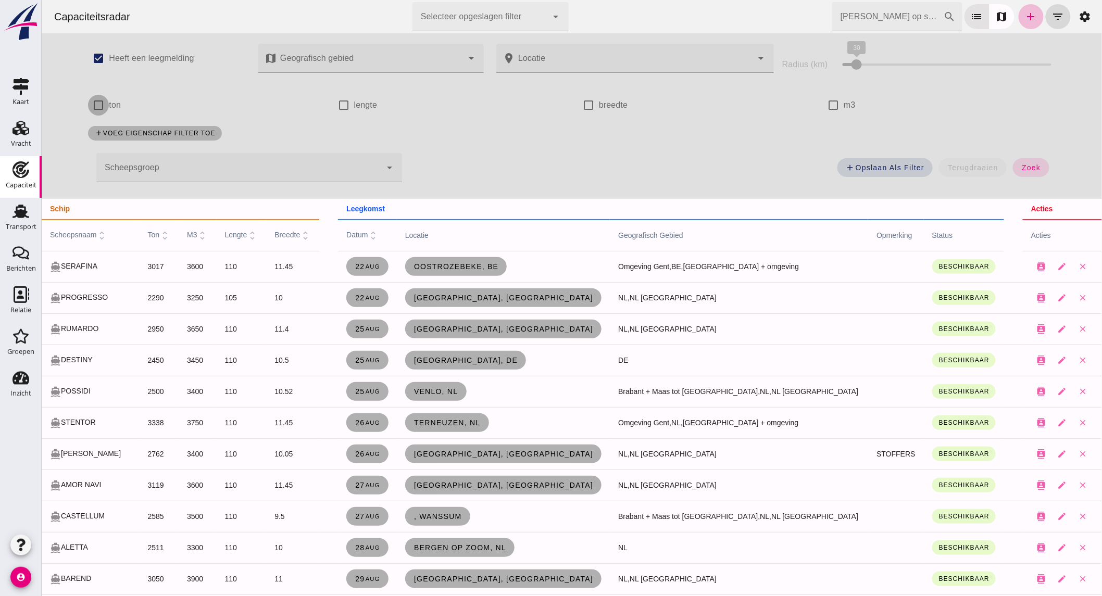
click at [99, 105] on input "ton" at bounding box center [97, 105] width 21 height 21
checkbox input "true"
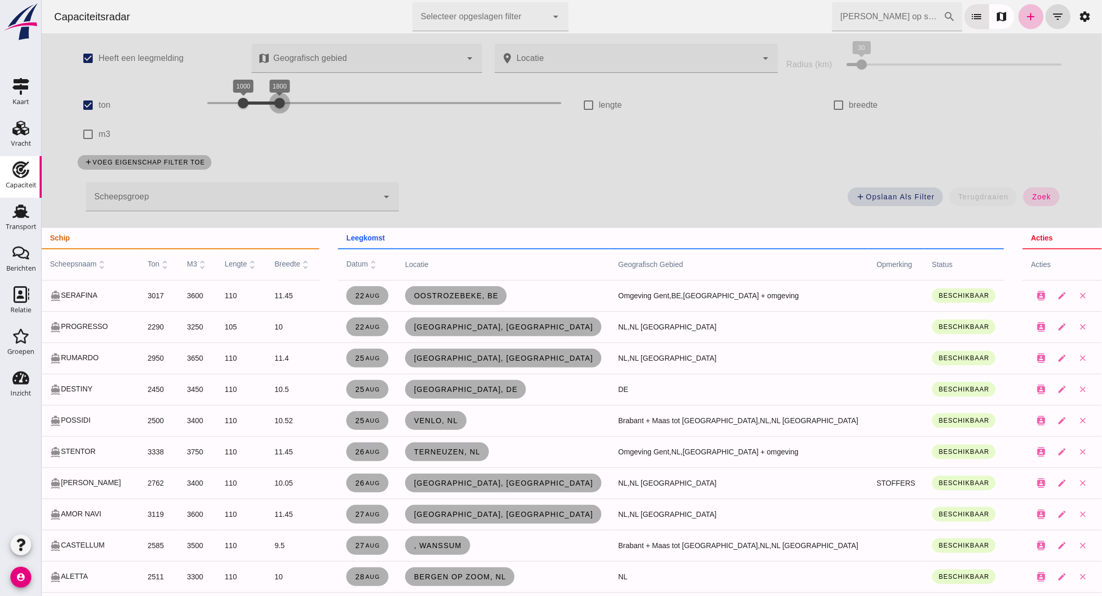
drag, startPoint x: 291, startPoint y: 103, endPoint x: 279, endPoint y: 103, distance: 12.5
click at [279, 103] on div at bounding box center [279, 103] width 21 height 21
click at [1031, 199] on span "zoek" at bounding box center [1040, 197] width 19 height 8
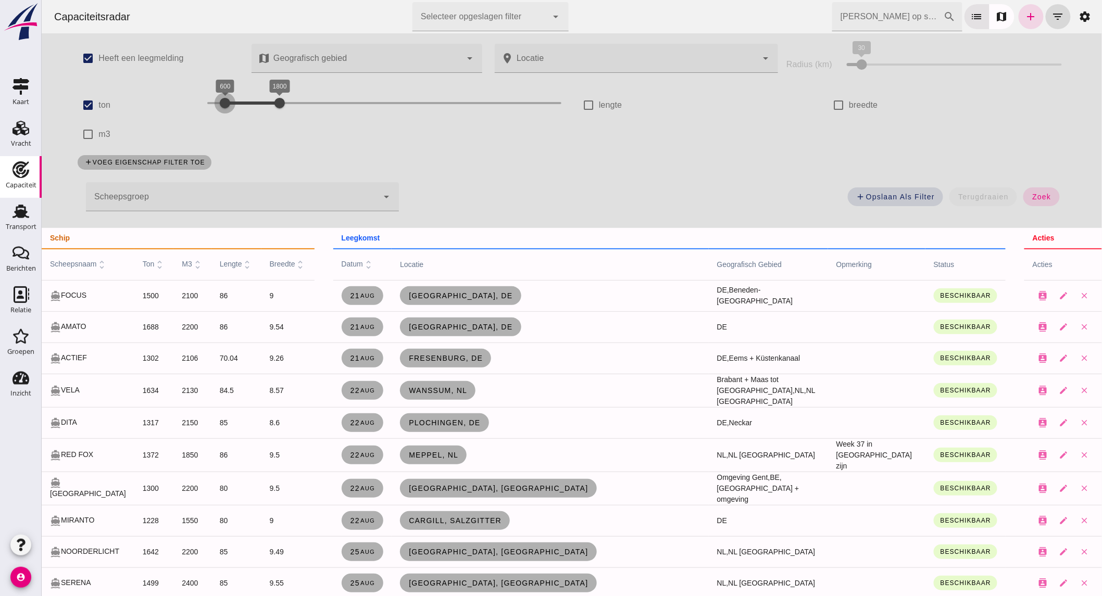
drag, startPoint x: 237, startPoint y: 105, endPoint x: 217, endPoint y: 105, distance: 19.8
click at [217, 105] on div at bounding box center [224, 103] width 21 height 21
drag, startPoint x: 276, startPoint y: 103, endPoint x: 236, endPoint y: 105, distance: 40.1
click at [236, 105] on div at bounding box center [242, 103] width 21 height 21
drag, startPoint x: 217, startPoint y: 105, endPoint x: 204, endPoint y: 104, distance: 13.0
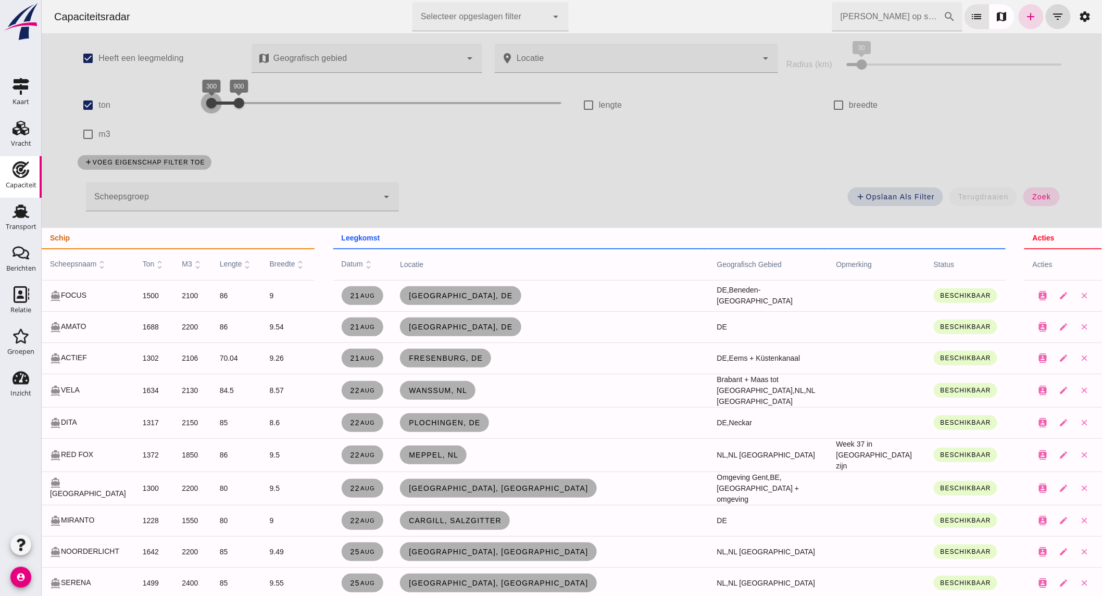
click at [204, 104] on div at bounding box center [210, 103] width 21 height 21
click at [1038, 204] on button "zoek" at bounding box center [1040, 196] width 36 height 19
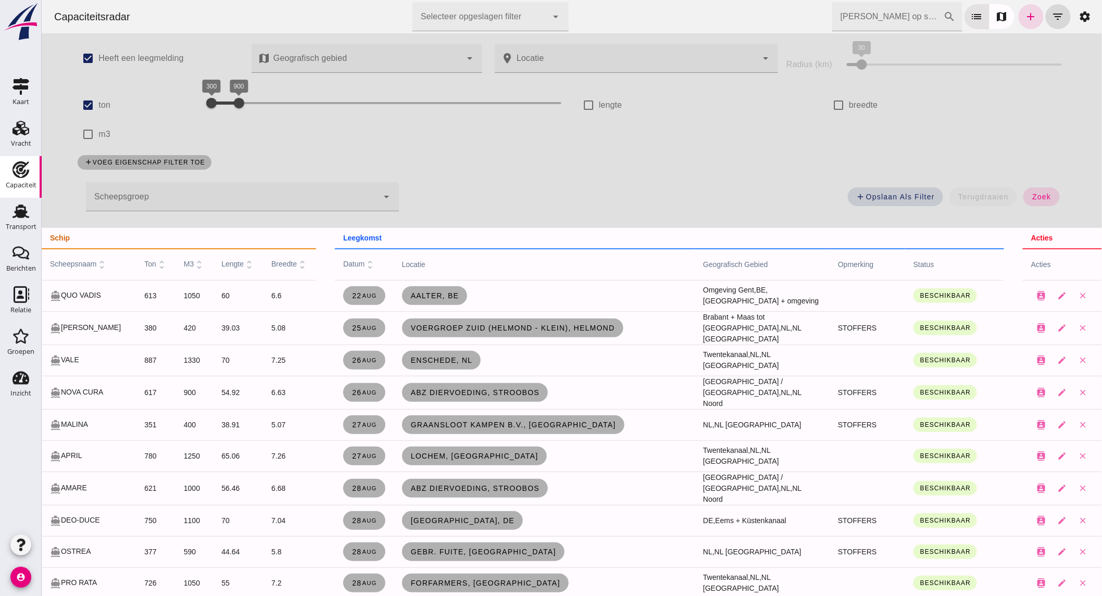
scroll to position [116, 0]
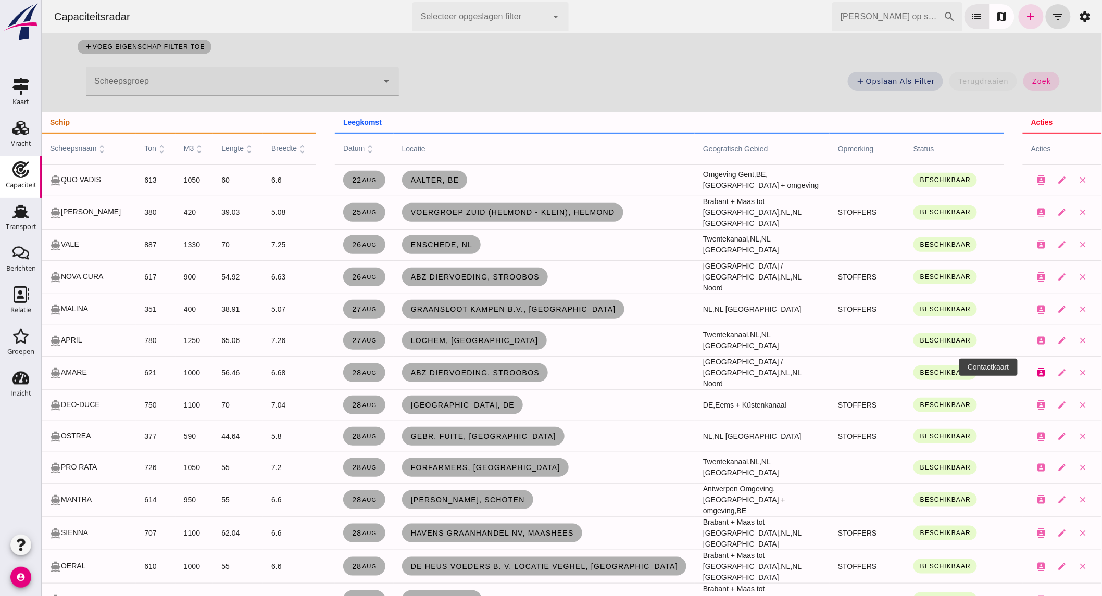
click at [1036, 368] on icon "contacts" at bounding box center [1040, 372] width 9 height 9
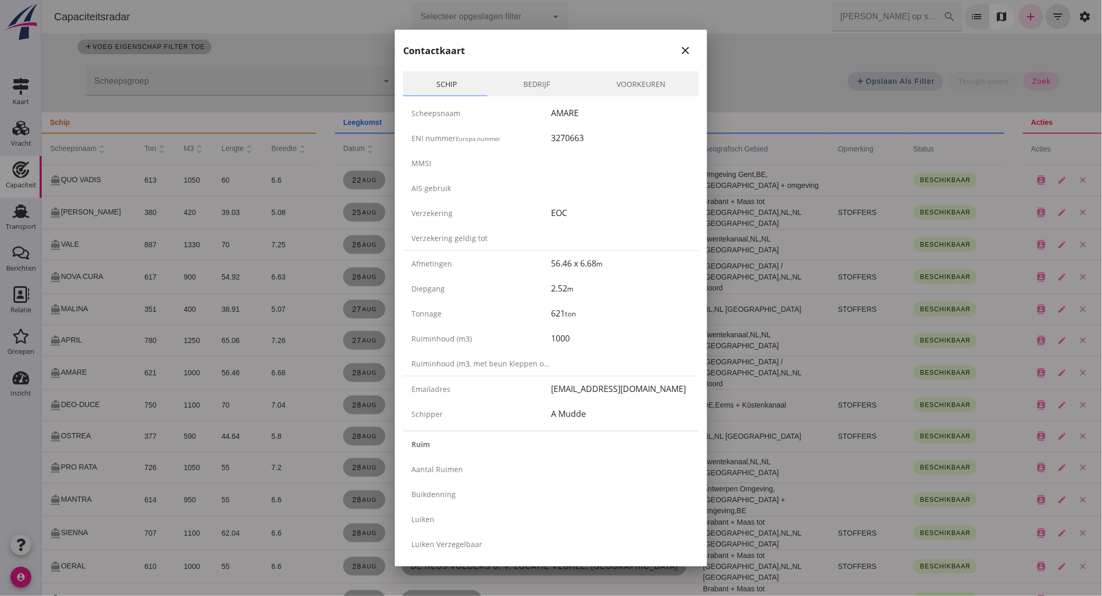
click at [536, 85] on link "Bedrijf" at bounding box center [536, 83] width 93 height 25
